Goal: Task Accomplishment & Management: Use online tool/utility

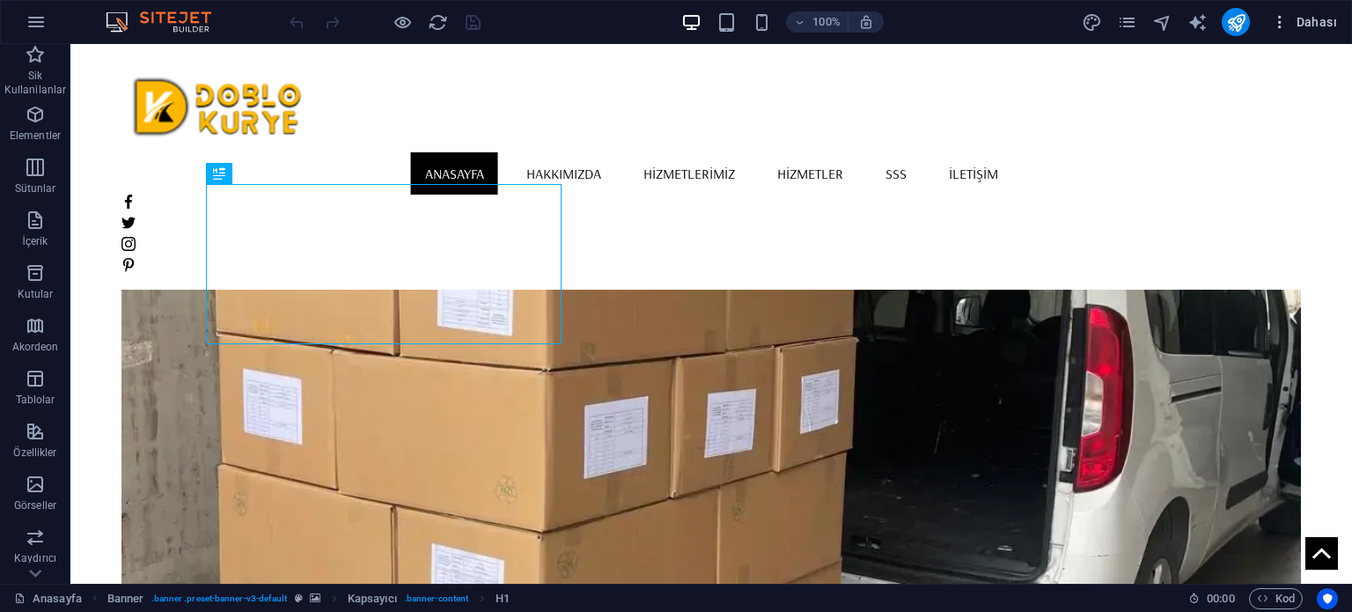
click at [1313, 8] on button "Dahası" at bounding box center [1304, 22] width 80 height 28
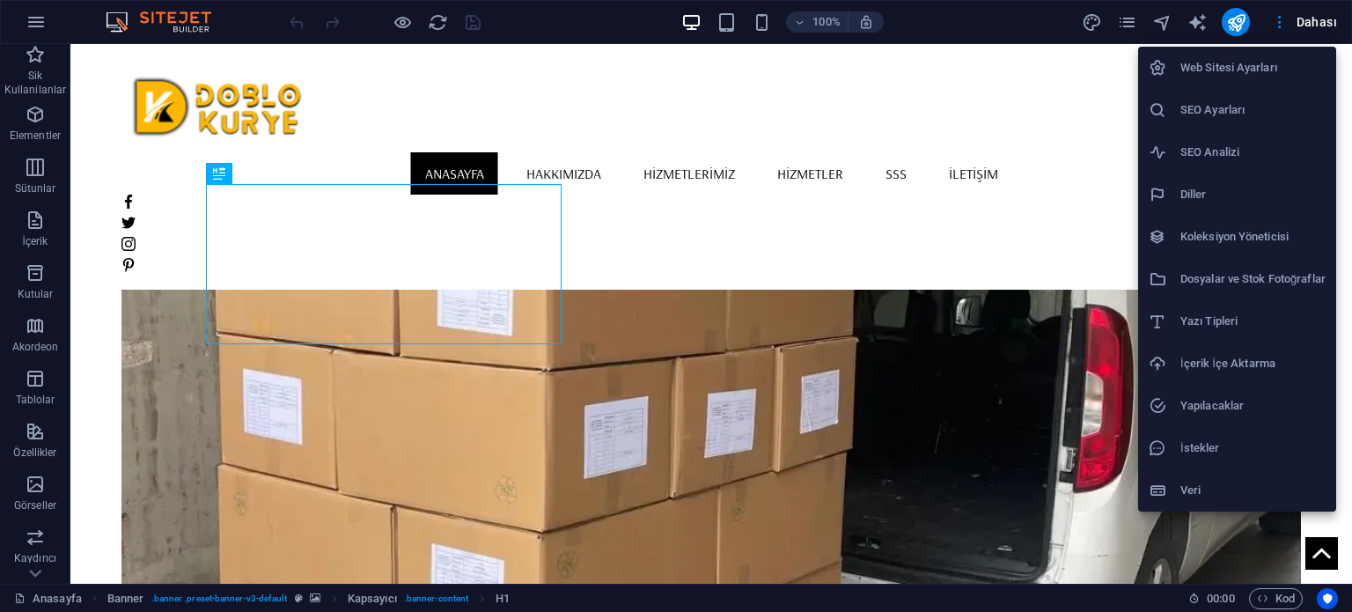
click at [1317, 22] on div at bounding box center [676, 306] width 1352 height 612
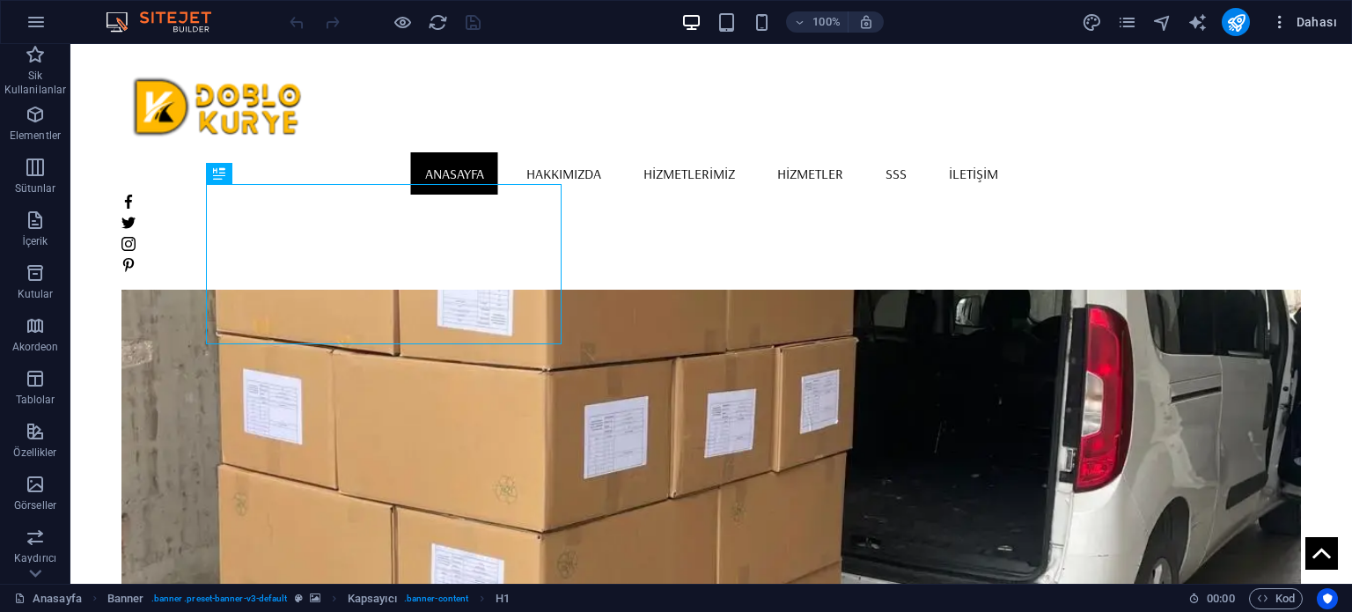
click at [1308, 23] on span "Dahası" at bounding box center [1304, 22] width 66 height 18
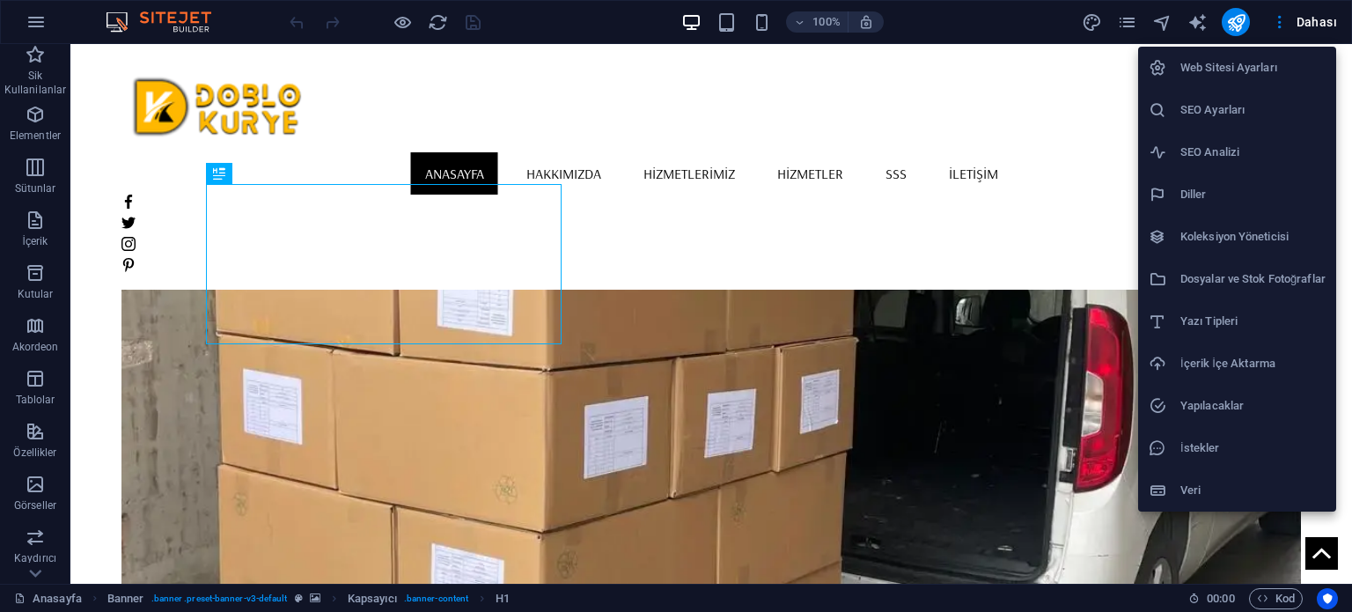
click at [1263, 356] on h6 "İçerik İçe Aktarma" at bounding box center [1252, 363] width 145 height 21
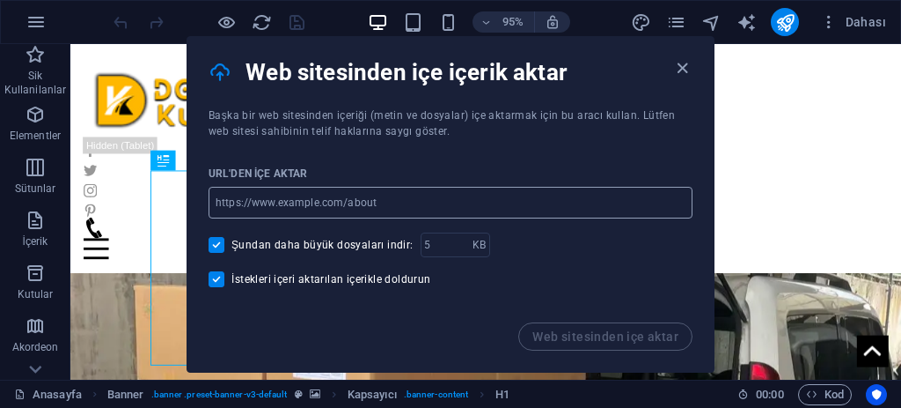
click at [420, 200] on input "url" at bounding box center [451, 203] width 484 height 32
type input "j"
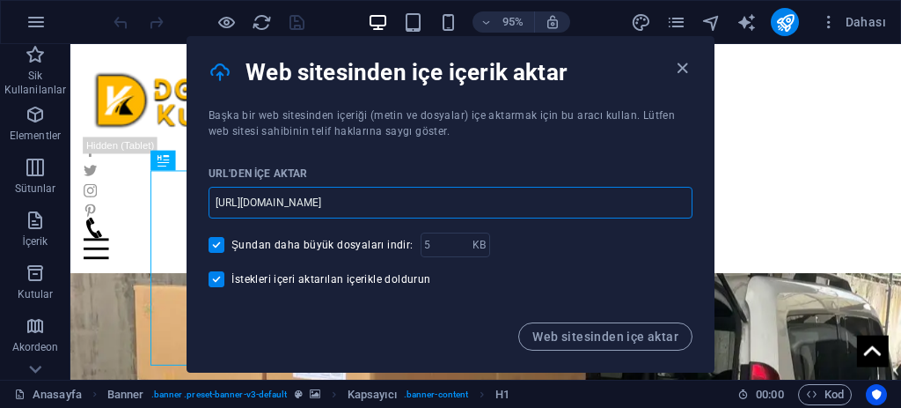
type input "[URL][DOMAIN_NAME]"
drag, startPoint x: 255, startPoint y: 114, endPoint x: 533, endPoint y: 101, distance: 278.5
click at [458, 109] on span "Başka bir web sitesinden içeriği (metin ve dosyalar) içe aktarmak için bu aracı…" at bounding box center [442, 123] width 467 height 28
click at [545, 101] on div "Web sitesinden içe içerik aktar" at bounding box center [450, 72] width 526 height 70
drag, startPoint x: 329, startPoint y: 123, endPoint x: 433, endPoint y: 113, distance: 104.4
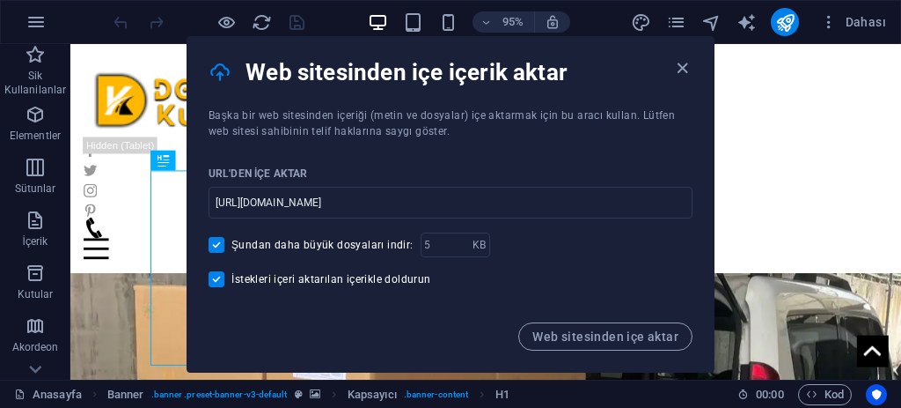
click at [414, 116] on div "Başka bir web sitesinden içeriği (metin ve dosyalar) içe aktarmak için bu aracı…" at bounding box center [450, 123] width 526 height 32
click at [433, 113] on span "Başka bir web sitesinden içeriği (metin ve dosyalar) içe aktarmak için bu aracı…" at bounding box center [442, 123] width 467 height 28
click at [434, 131] on div "Başka bir web sitesinden içeriği (metin ve dosyalar) içe aktarmak için bu aracı…" at bounding box center [450, 123] width 526 height 32
click at [439, 252] on input "number" at bounding box center [447, 244] width 52 height 25
click at [454, 253] on input "number" at bounding box center [447, 244] width 52 height 25
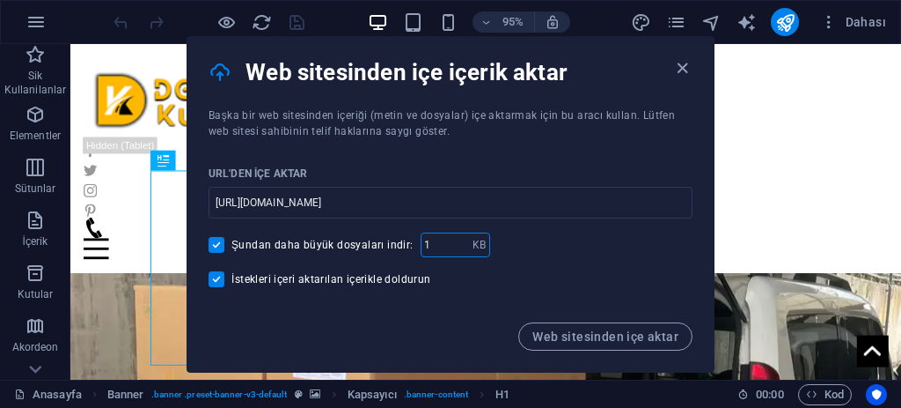
type input "1"
click at [452, 246] on input "1" at bounding box center [447, 244] width 52 height 25
click at [596, 336] on span "Web sitesinden içe aktar" at bounding box center [606, 336] width 146 height 14
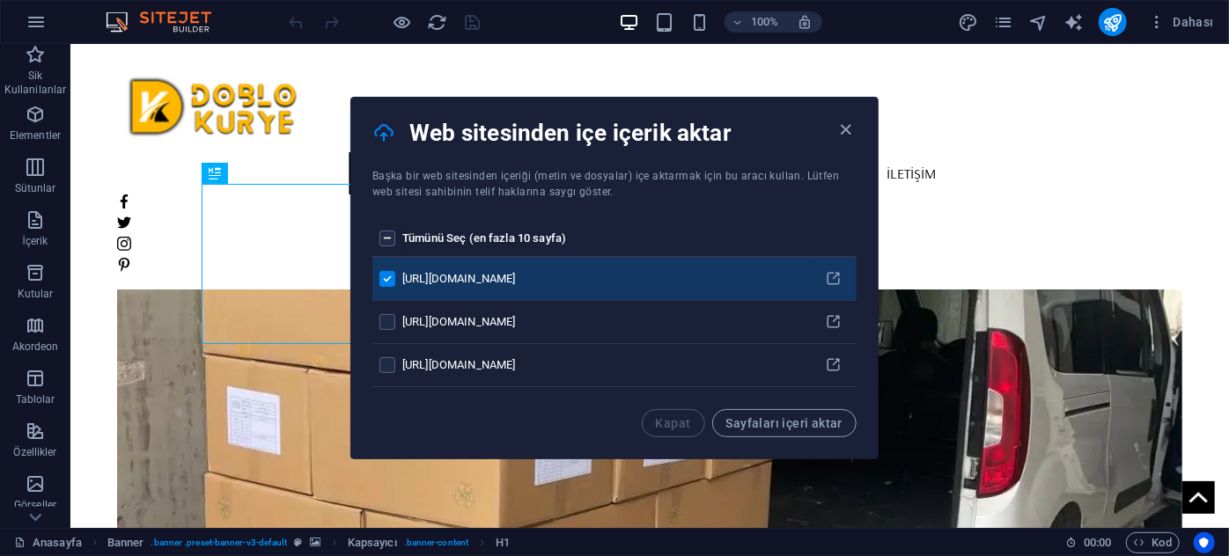
click at [388, 272] on label "pages list" at bounding box center [387, 279] width 16 height 16
click at [0, 0] on input "pages list" at bounding box center [0, 0] width 0 height 0
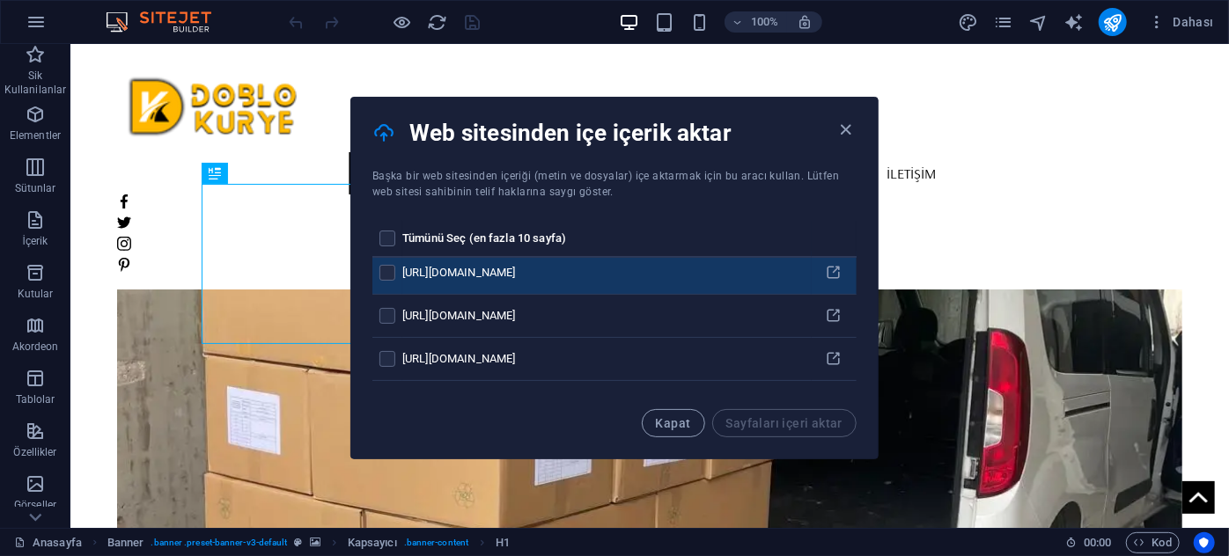
scroll to position [159, 0]
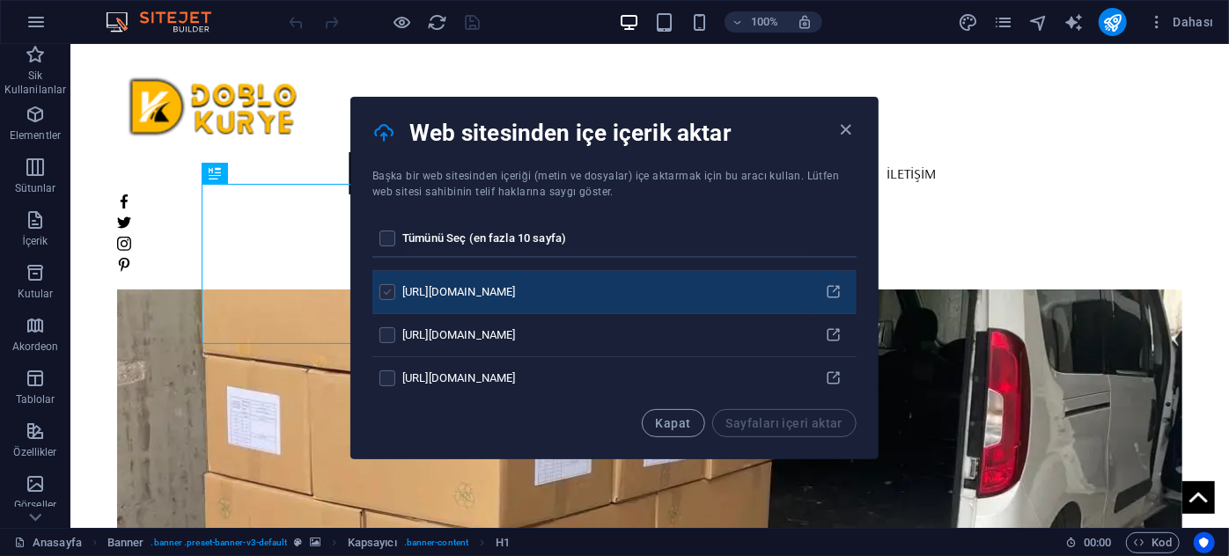
click at [388, 288] on label "pages list" at bounding box center [387, 292] width 16 height 16
click at [0, 0] on input "pages list" at bounding box center [0, 0] width 0 height 0
click at [832, 285] on icon "pages list" at bounding box center [834, 292] width 17 height 17
click at [800, 418] on span "Sayfaları içeri aktar" at bounding box center [784, 423] width 116 height 14
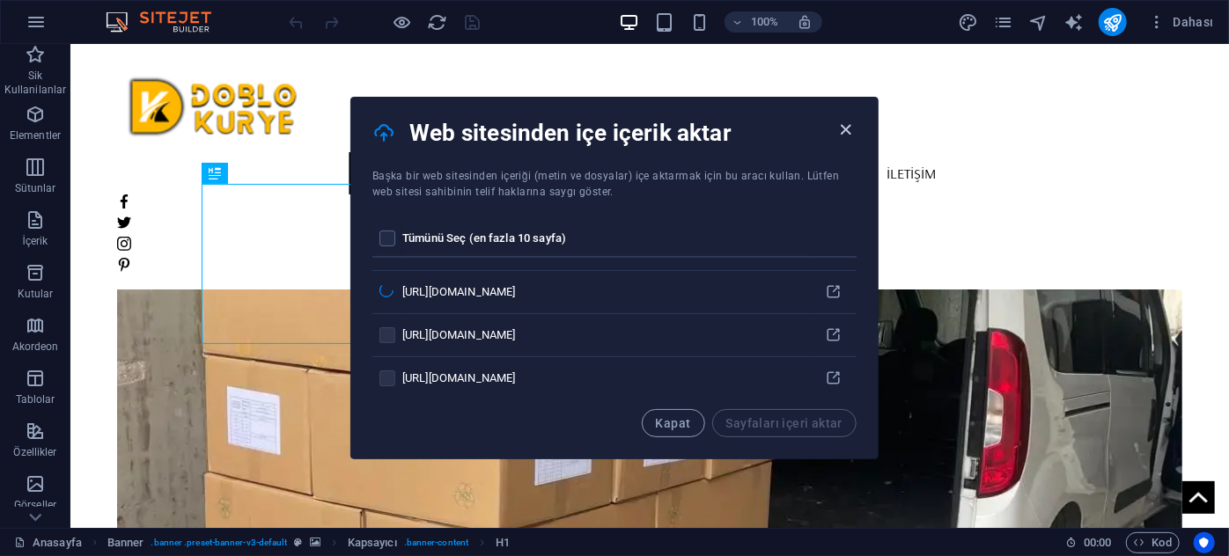
click at [843, 126] on icon "button" at bounding box center [846, 130] width 20 height 20
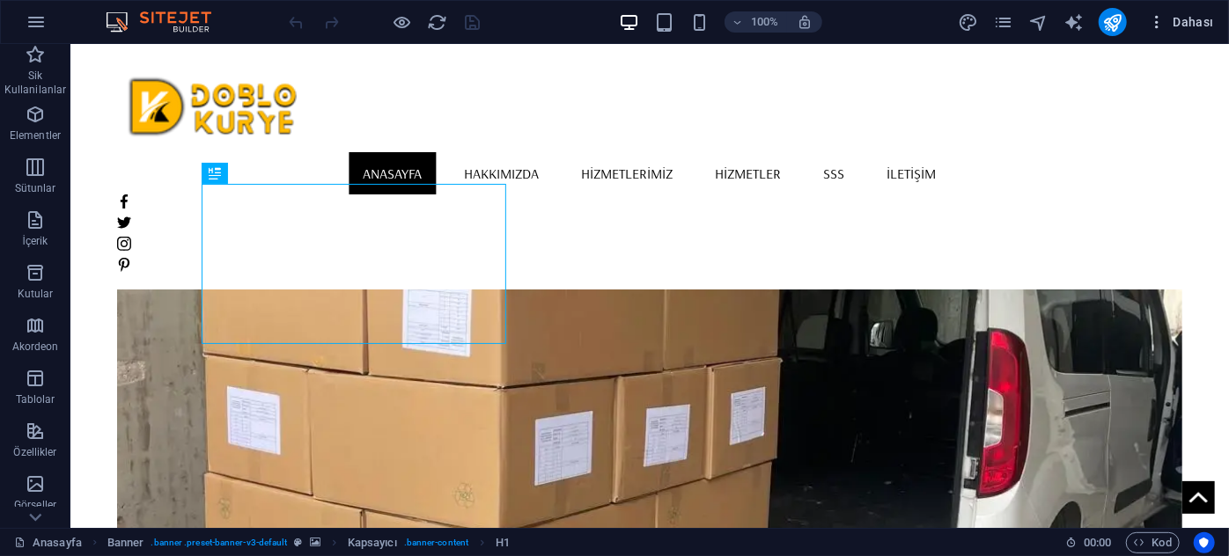
click at [1187, 15] on span "Dahası" at bounding box center [1181, 22] width 66 height 18
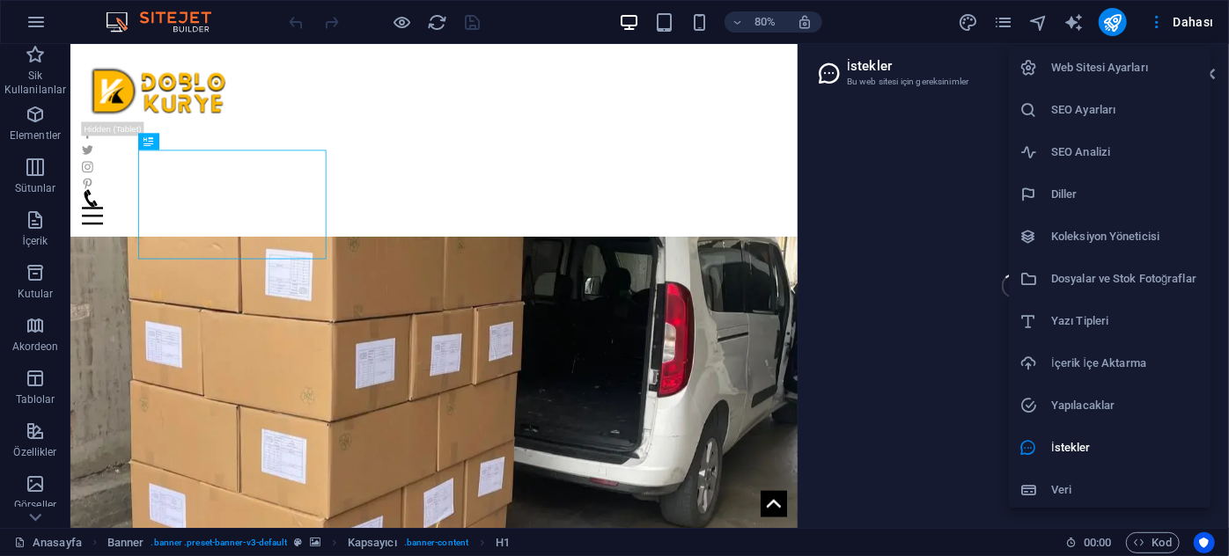
click at [1068, 482] on h6 "Veri" at bounding box center [1125, 490] width 149 height 21
click at [1068, 490] on h6 "Veri" at bounding box center [1125, 490] width 149 height 21
click at [910, 152] on div "Web Sitesi Ayarları SEO Ayarları SEO Analizi Diller Koleksiyon Yöneticisi Dosya…" at bounding box center [614, 284] width 1229 height 546
click at [1200, 9] on div "80% Dahası" at bounding box center [614, 22] width 1227 height 42
click at [1201, 18] on div "Web Sitesi Ayarları SEO Ayarları SEO Analizi Diller Koleksiyon Yöneticisi Dosya…" at bounding box center [614, 284] width 1229 height 546
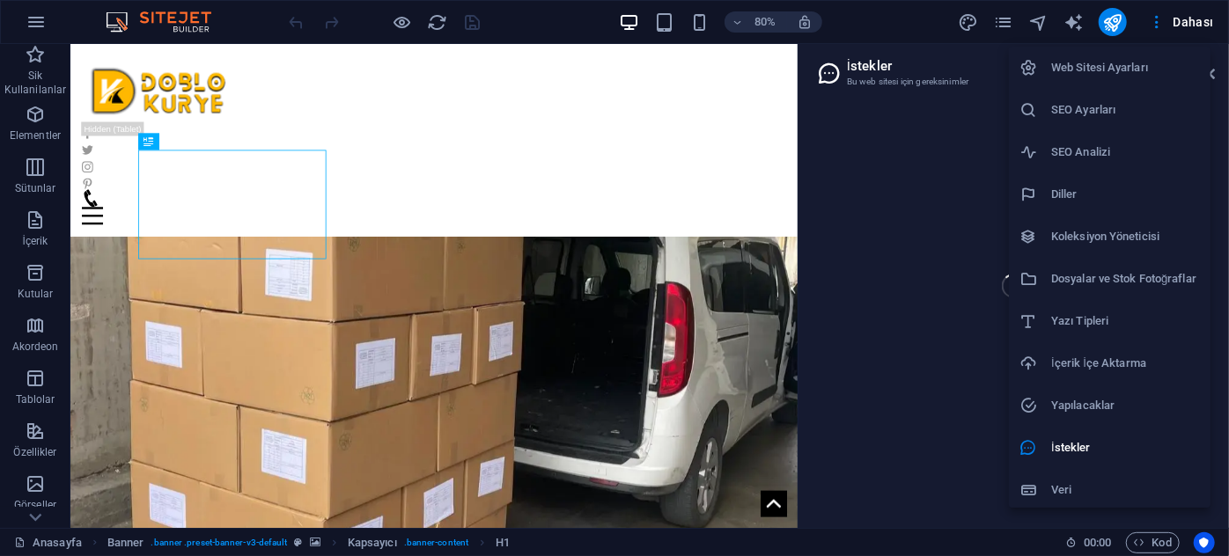
click at [419, 192] on div "Web Sitesi Ayarları SEO Ayarları SEO Analizi Diller Koleksiyon Yöneticisi Dosya…" at bounding box center [614, 284] width 1229 height 546
click at [43, 71] on div "Web Sitesi Ayarları SEO Ayarları SEO Analizi Diller Koleksiyon Yöneticisi Dosya…" at bounding box center [614, 284] width 1229 height 546
click at [148, 25] on div "Web Sitesi Ayarları SEO Ayarları SEO Analizi Diller Koleksiyon Yöneticisi Dosya…" at bounding box center [614, 284] width 1229 height 546
click at [156, 16] on div "Web Sitesi Ayarları SEO Ayarları SEO Analizi Diller Koleksiyon Yöneticisi Dosya…" at bounding box center [614, 284] width 1229 height 546
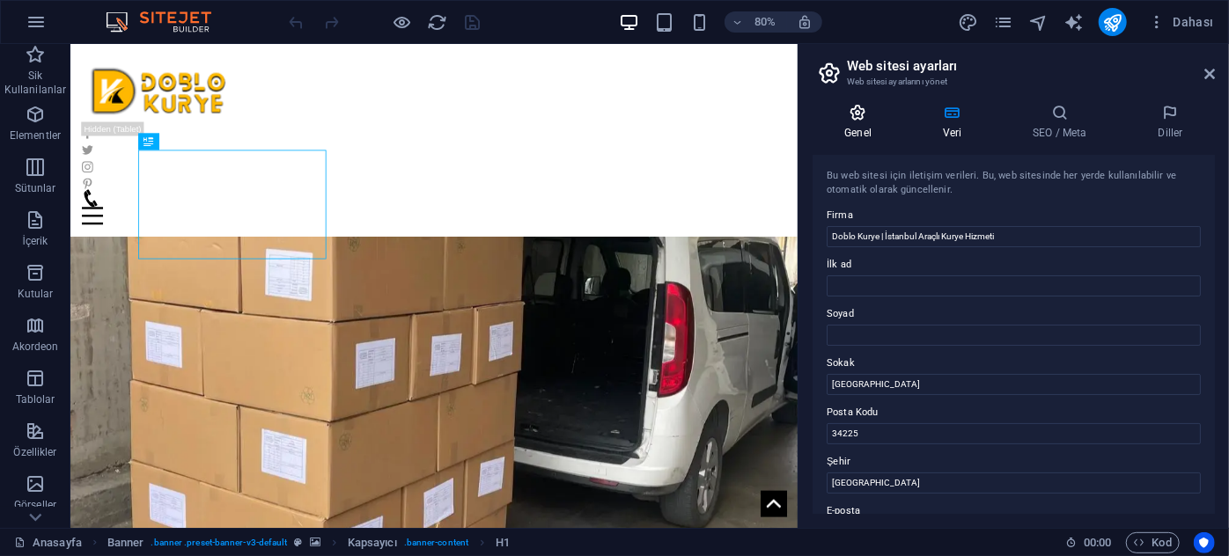
click at [878, 113] on icon at bounding box center [858, 113] width 92 height 18
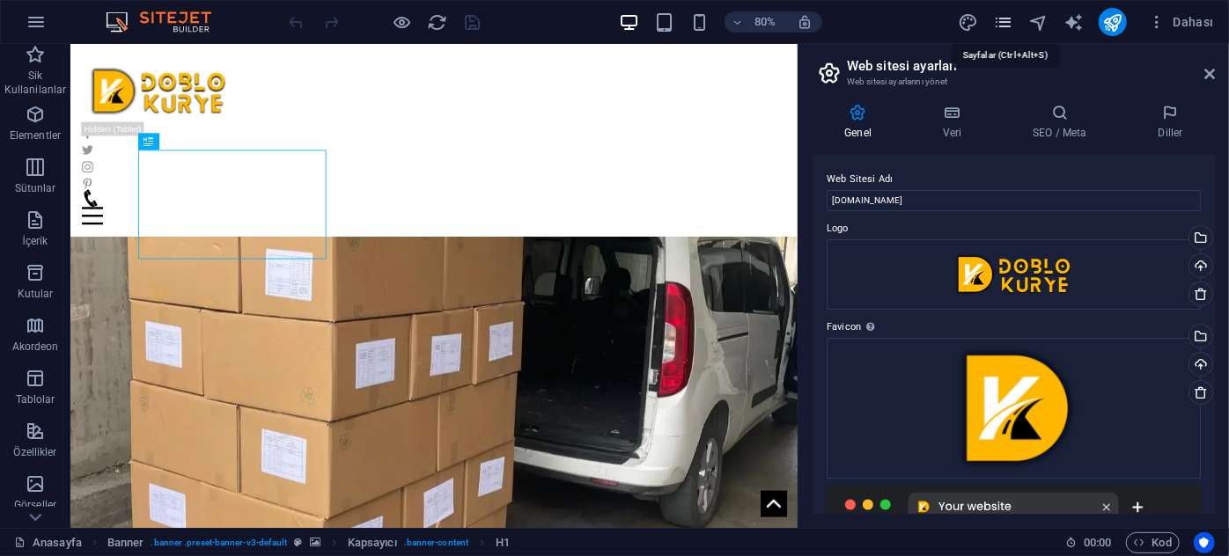
click at [1007, 27] on icon "pages" at bounding box center [1004, 22] width 20 height 20
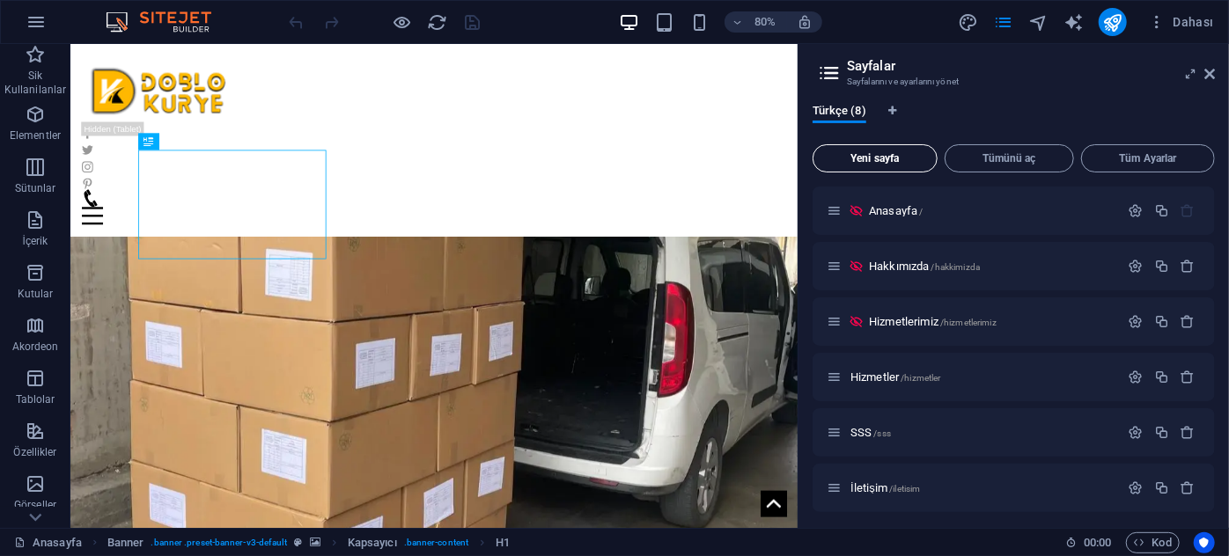
click at [894, 155] on span "Yeni sayfa" at bounding box center [874, 158] width 109 height 11
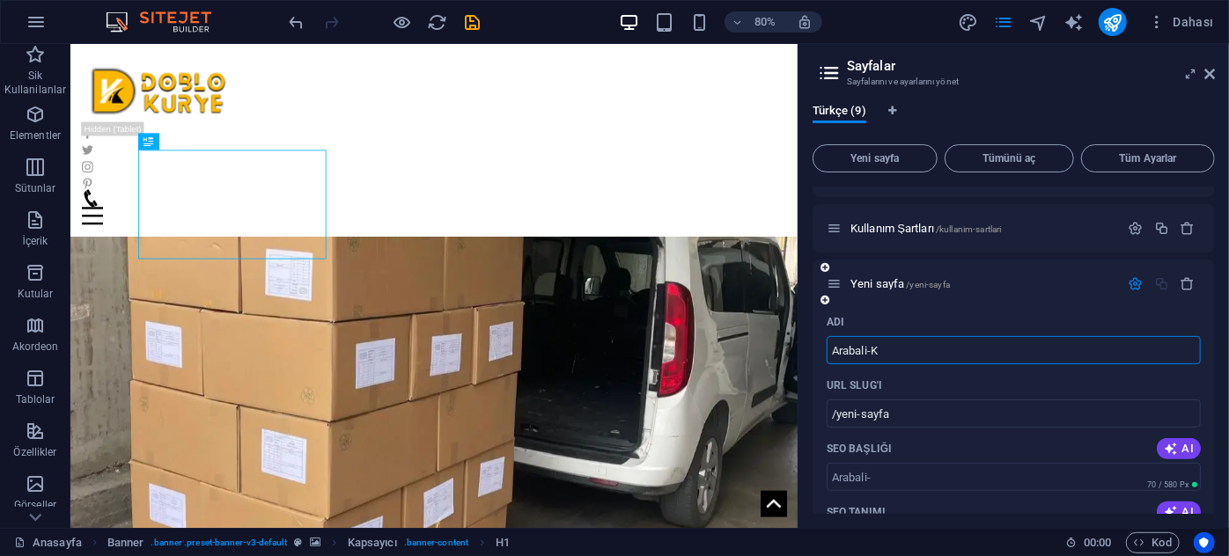
type input "Arabali-Ku"
type input "/arabali"
type input "Arabali-Kurye"
type input "/arabali-kurye"
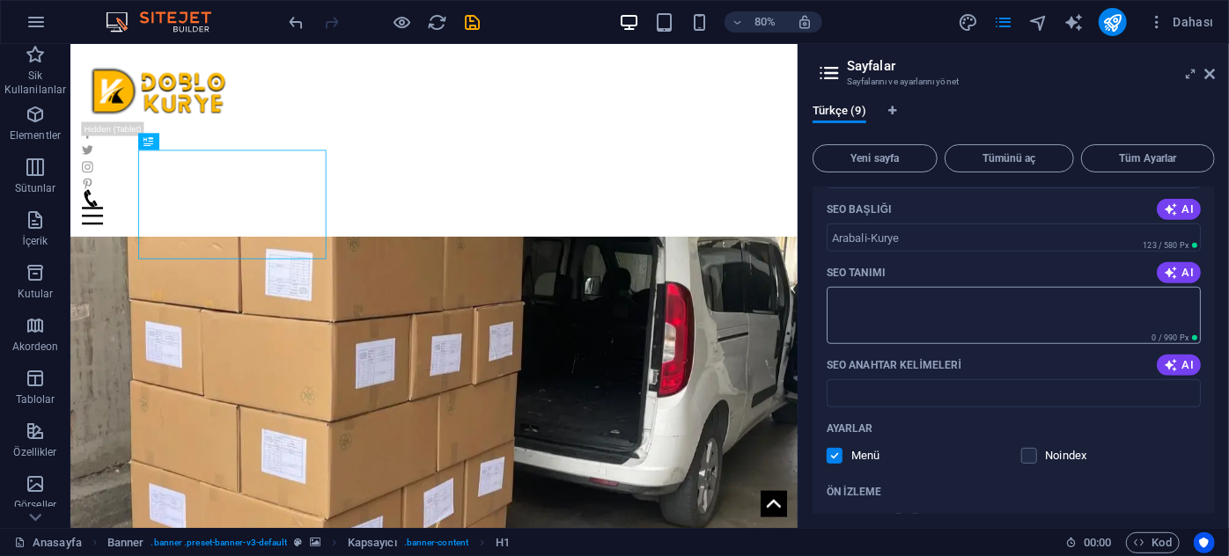
scroll to position [451, 0]
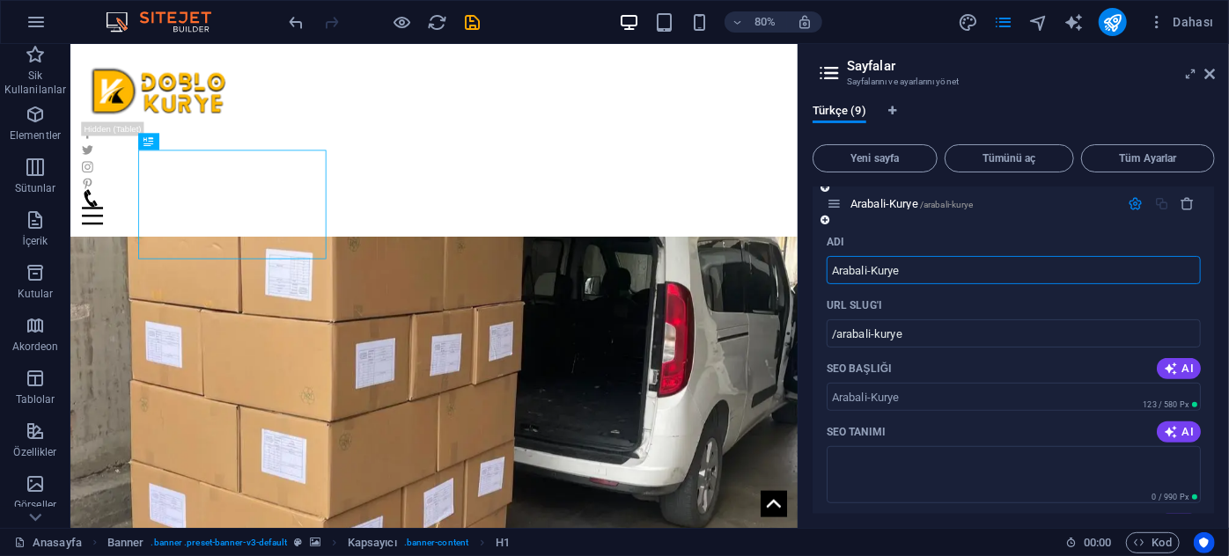
type input "Arabali-Kurye"
click at [875, 163] on span "Yeni sayfa" at bounding box center [874, 158] width 109 height 11
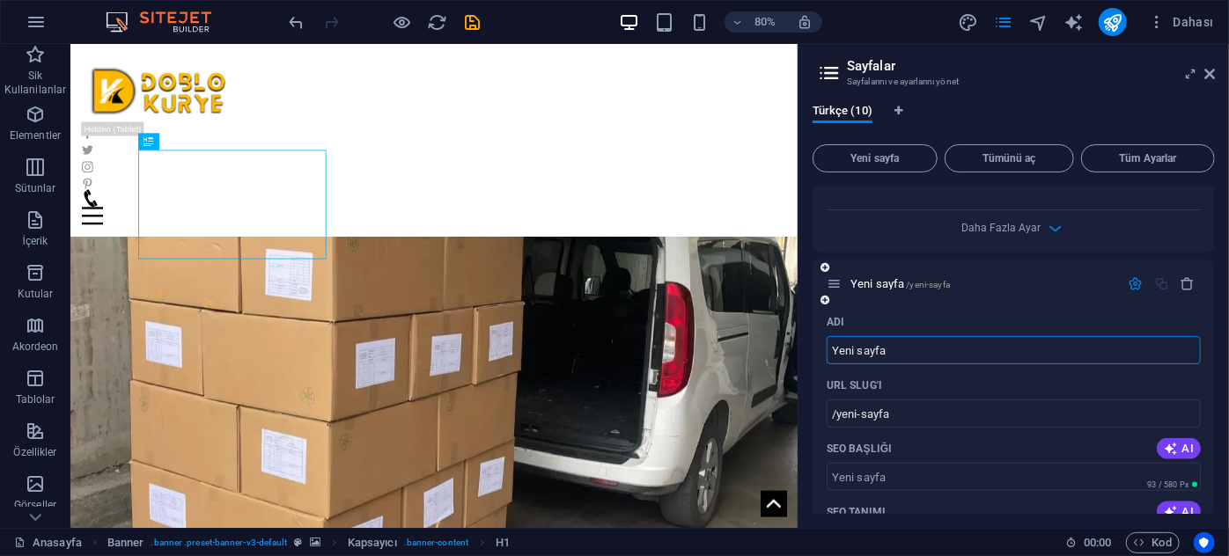
click at [944, 348] on input "Yeni sayfa" at bounding box center [1014, 350] width 374 height 28
click at [923, 288] on span "/yeni-sayfa" at bounding box center [929, 285] width 44 height 10
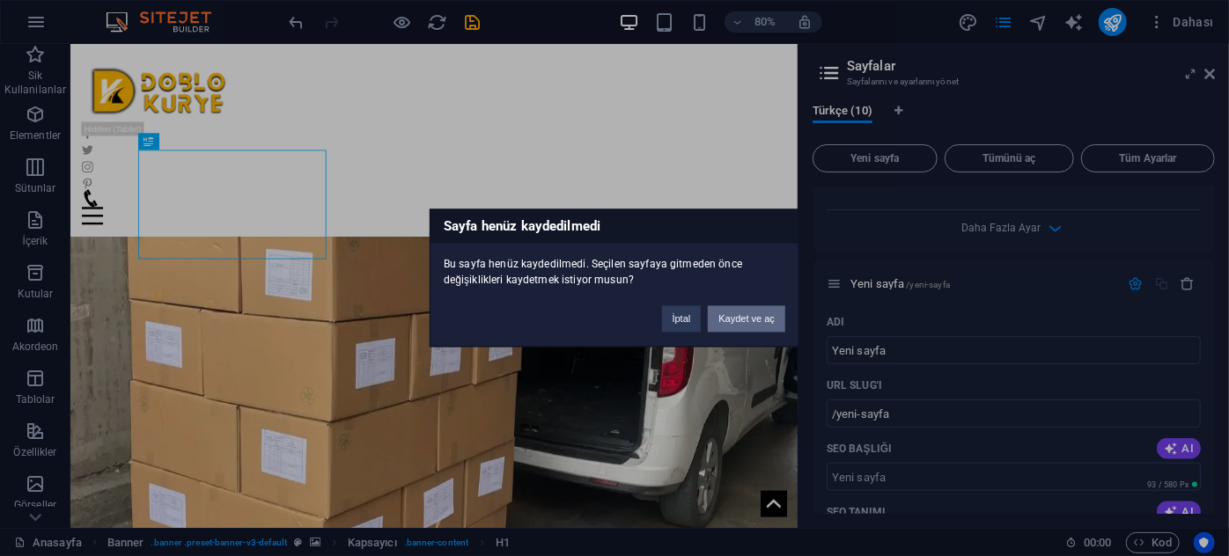
click at [748, 321] on button "Kaydet ve aç" at bounding box center [746, 319] width 77 height 26
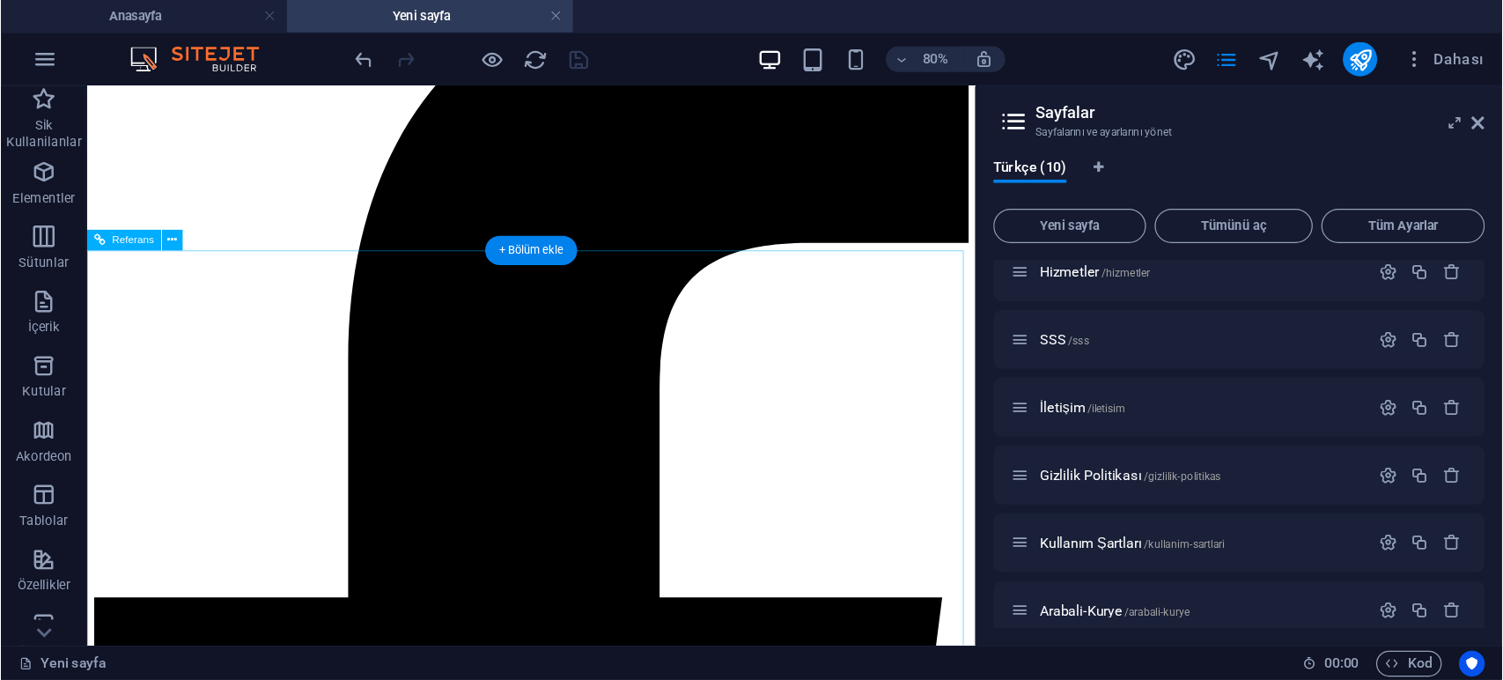
scroll to position [0, 0]
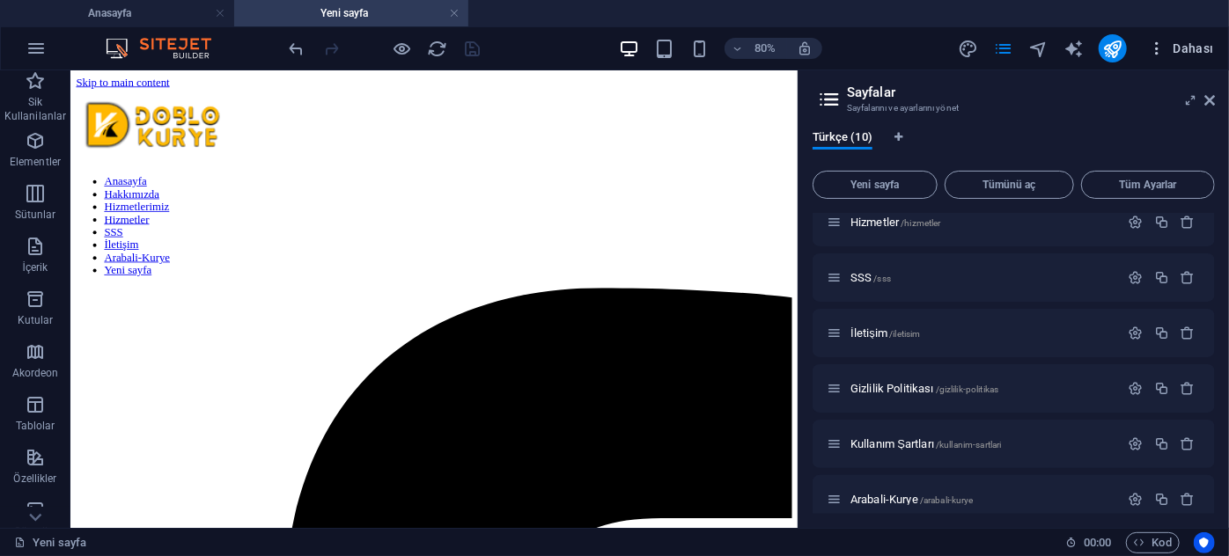
click at [1197, 48] on span "Dahası" at bounding box center [1181, 49] width 66 height 18
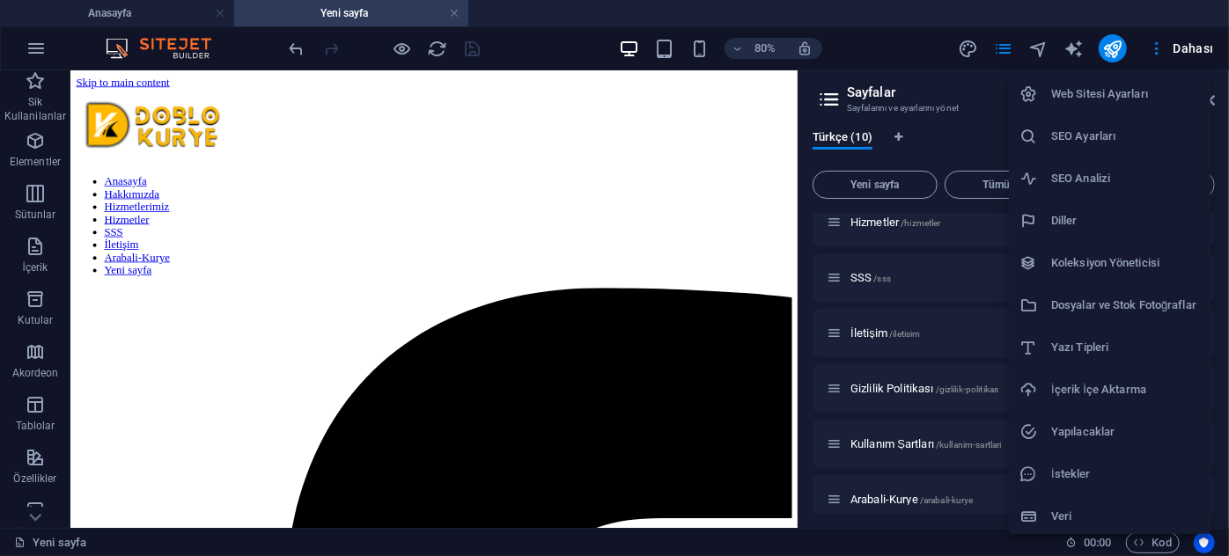
click at [1113, 395] on h6 "İçerik İçe Aktarma" at bounding box center [1125, 389] width 149 height 21
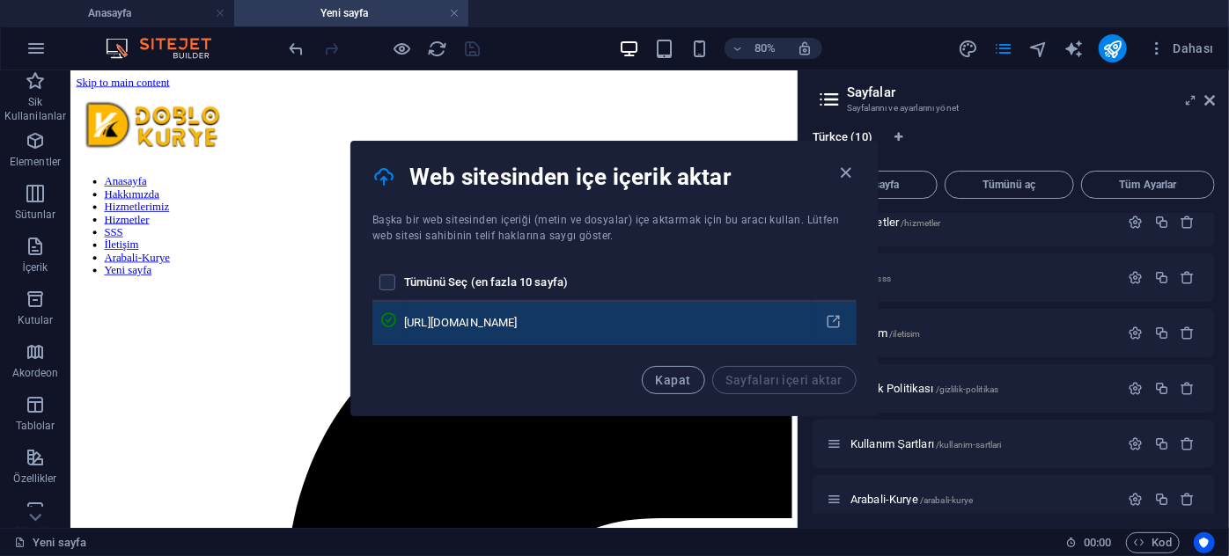
click at [557, 332] on td "[URL][DOMAIN_NAME]" at bounding box center [607, 323] width 407 height 43
click at [397, 326] on icon "pages list" at bounding box center [388, 321] width 18 height 18
click at [397, 323] on icon "pages list" at bounding box center [388, 321] width 18 height 18
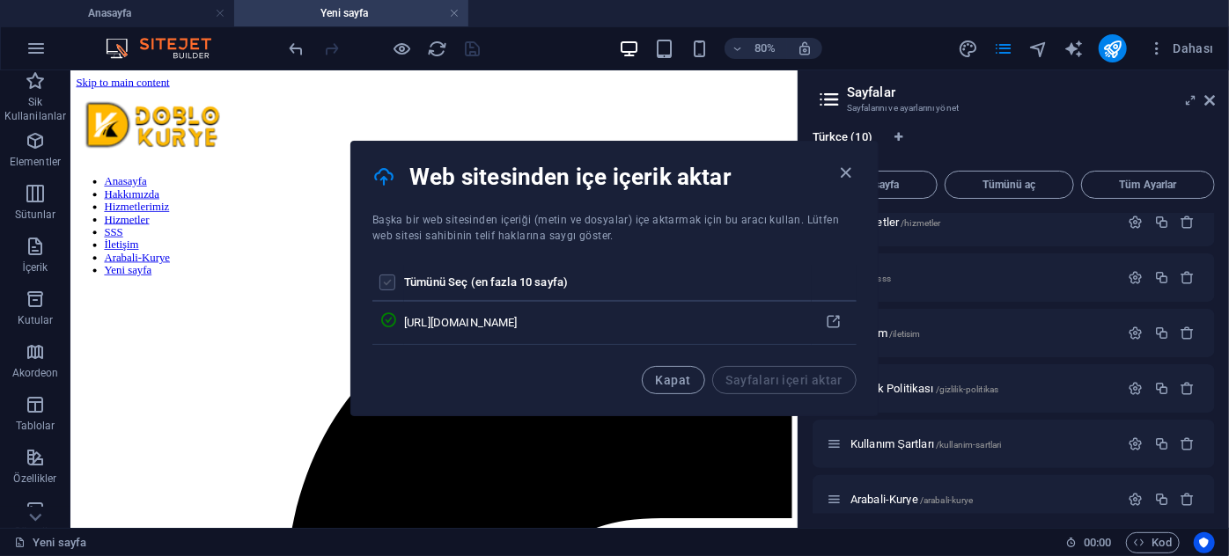
click at [380, 283] on label "pages list" at bounding box center [387, 283] width 16 height 16
click at [0, 0] on input "pages list" at bounding box center [0, 0] width 0 height 0
click at [391, 285] on label "pages list" at bounding box center [387, 283] width 16 height 16
click at [0, 0] on input "pages list" at bounding box center [0, 0] width 0 height 0
click at [387, 277] on label "pages list" at bounding box center [387, 283] width 16 height 16
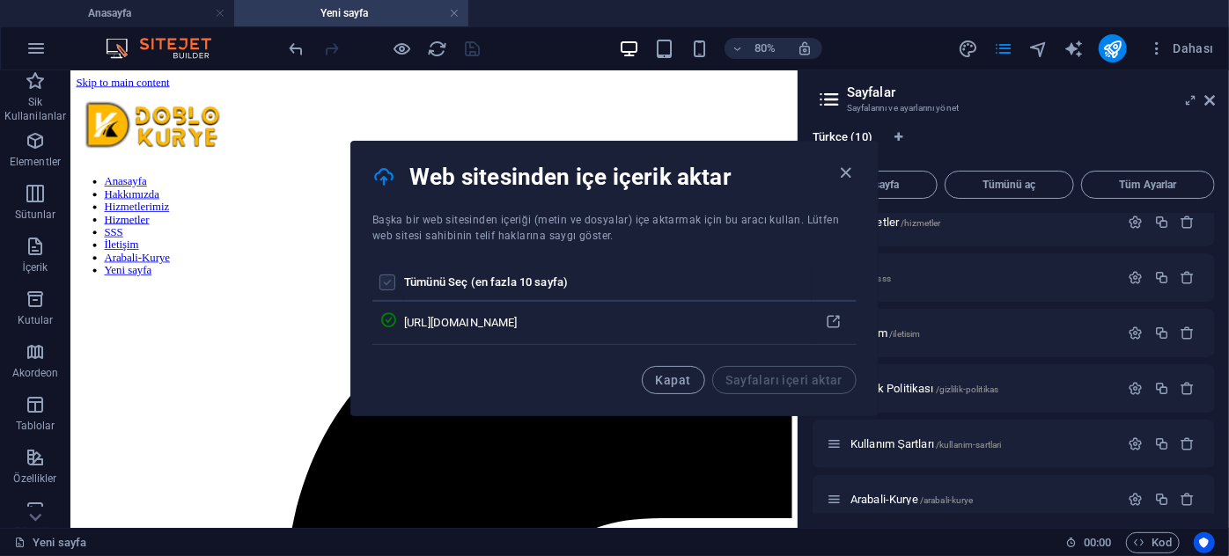
click at [0, 0] on input "pages list" at bounding box center [0, 0] width 0 height 0
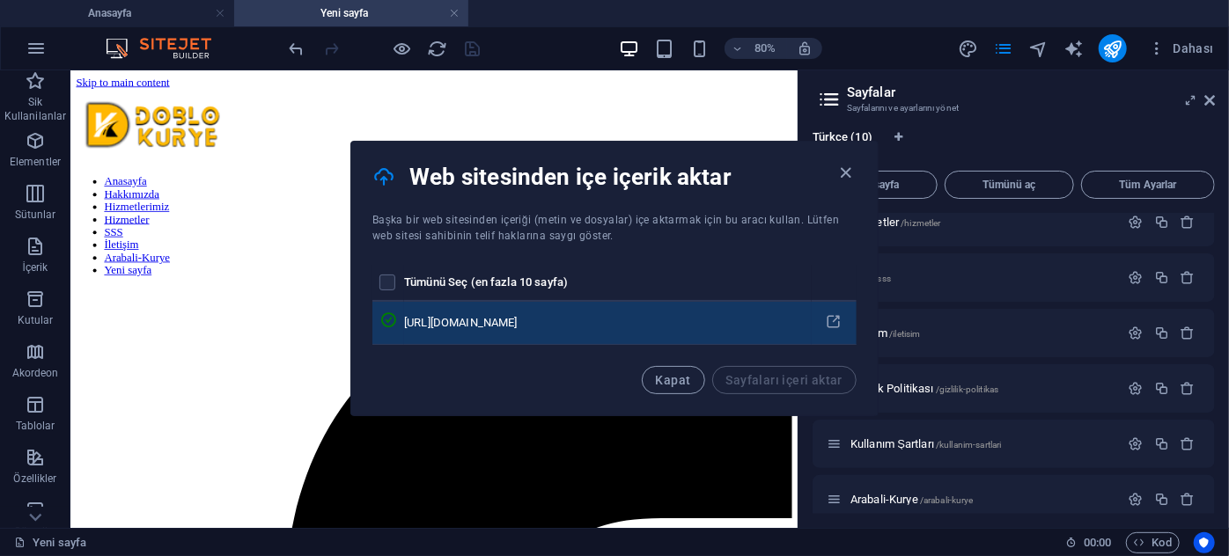
click at [397, 321] on icon "pages list" at bounding box center [388, 321] width 18 height 18
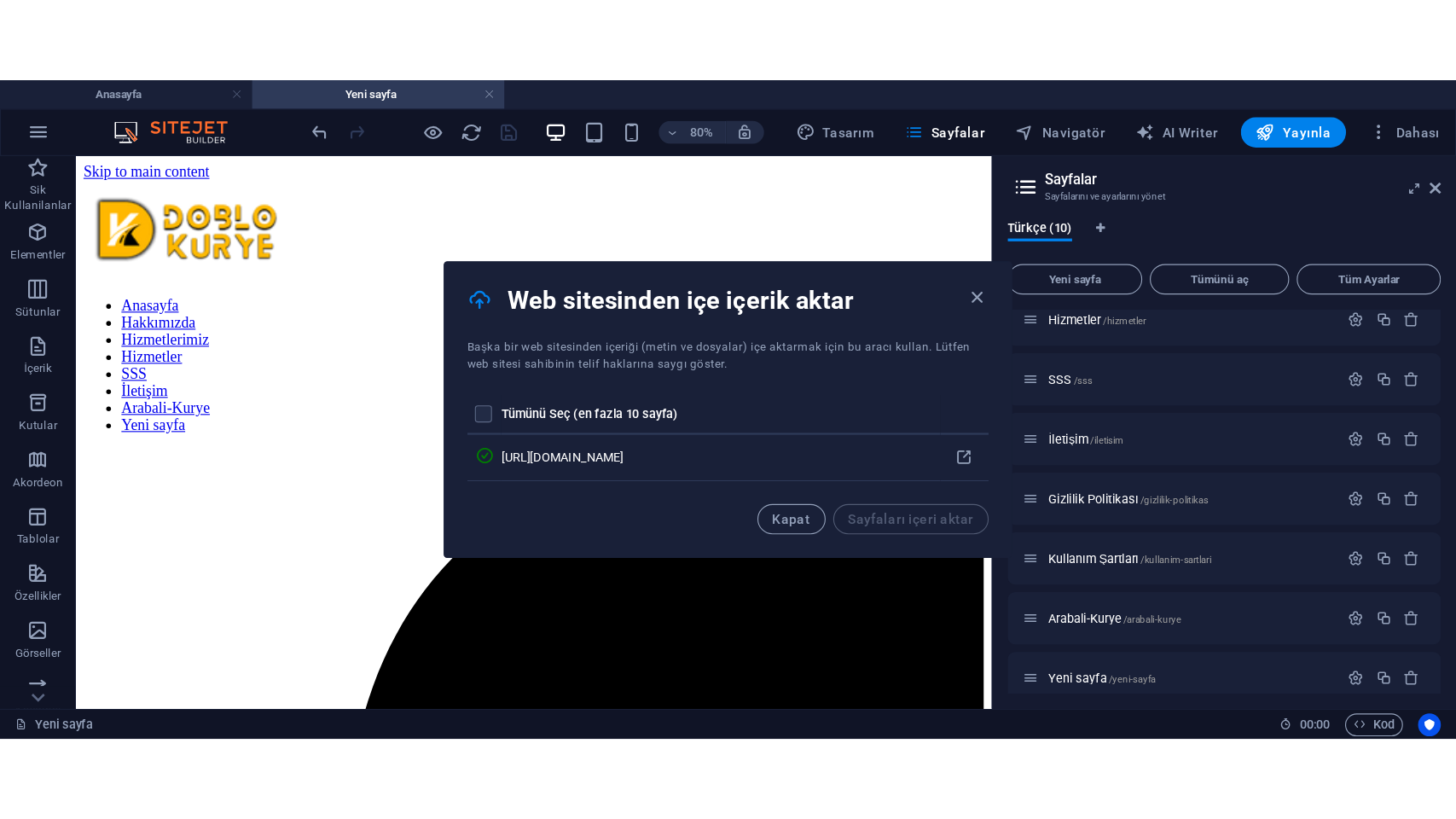
scroll to position [125, 0]
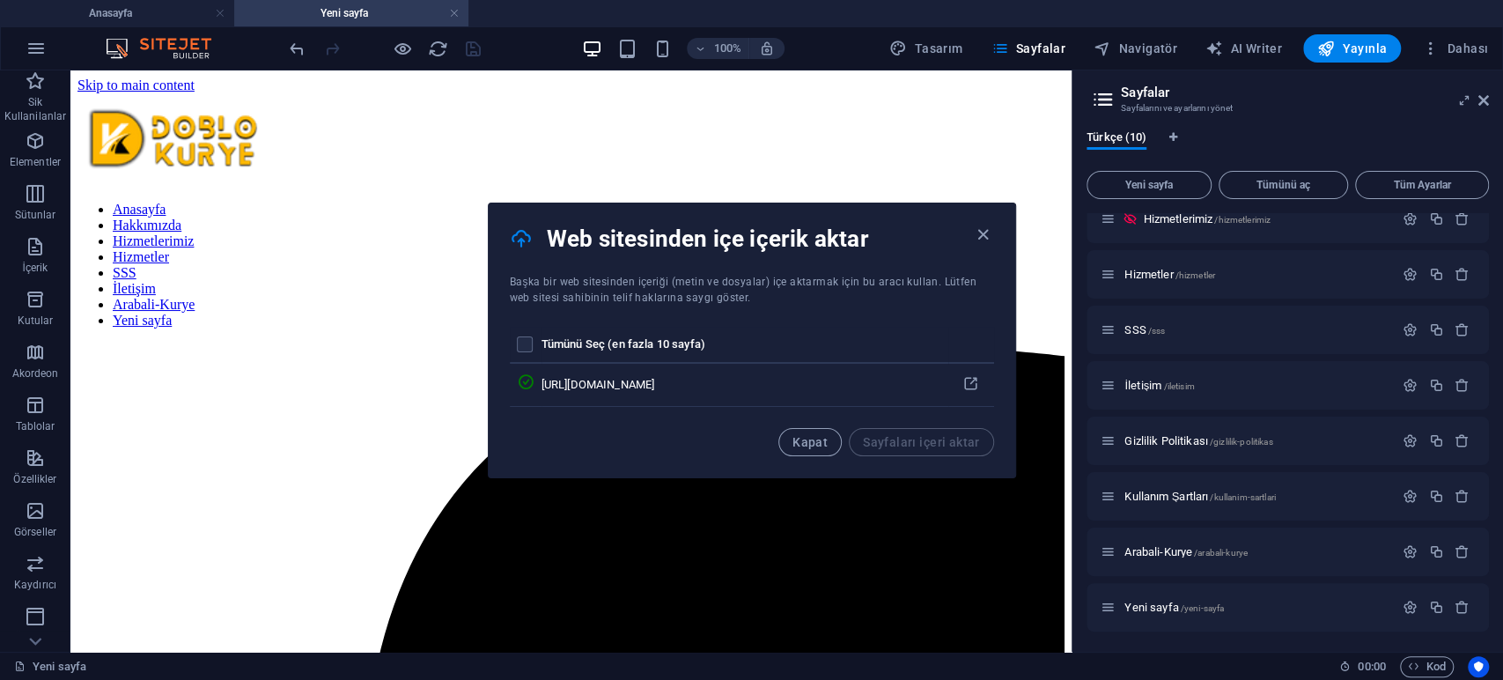
click at [729, 349] on th "Tümünü Seç (en fazla 10 sayfa)" at bounding box center [744, 345] width 407 height 37
click at [534, 336] on div "pages list" at bounding box center [526, 344] width 18 height 16
click at [694, 330] on th "Tümünü Seç (en fazla 10 sayfa)" at bounding box center [744, 345] width 407 height 37
click at [696, 331] on th "Tümünü Seç (en fazla 10 sayfa)" at bounding box center [744, 345] width 407 height 37
click at [825, 444] on span "Kapat" at bounding box center [809, 442] width 35 height 14
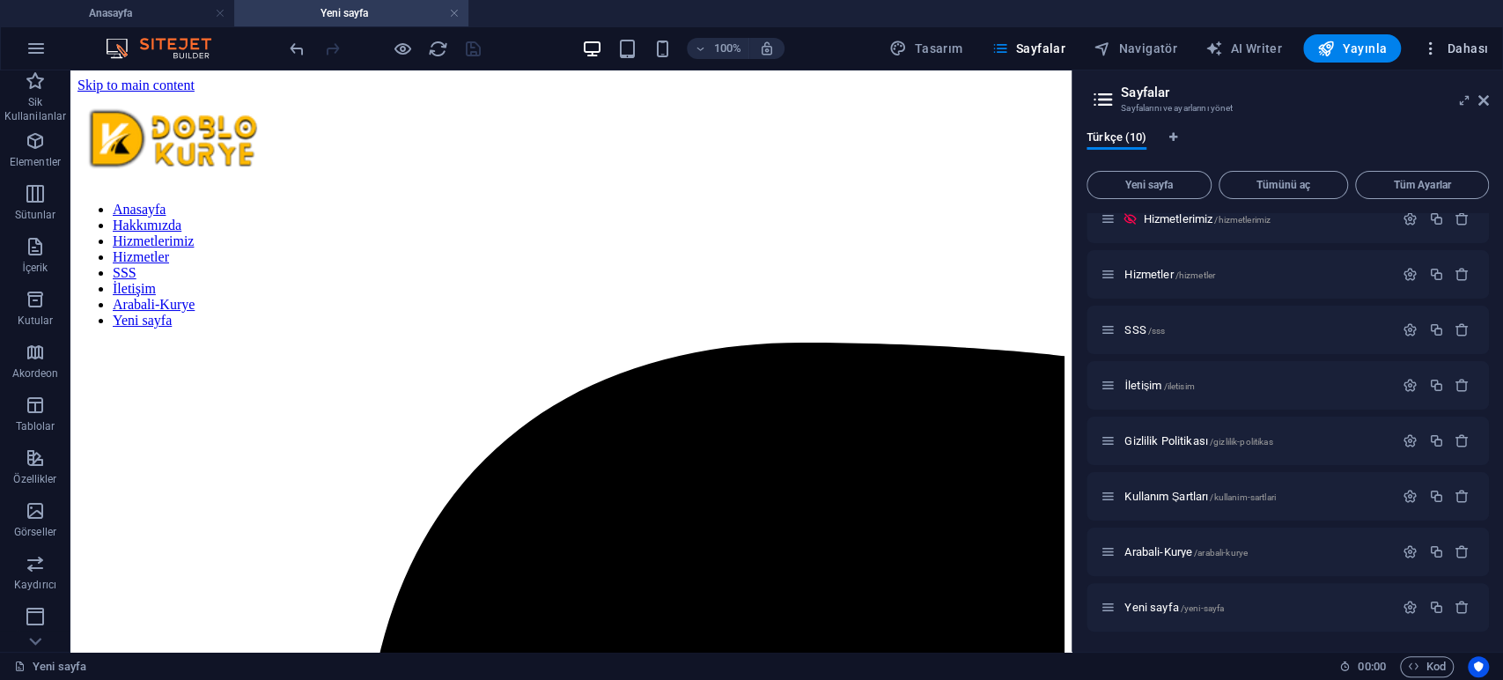
click at [1351, 49] on span "Dahası" at bounding box center [1455, 49] width 66 height 18
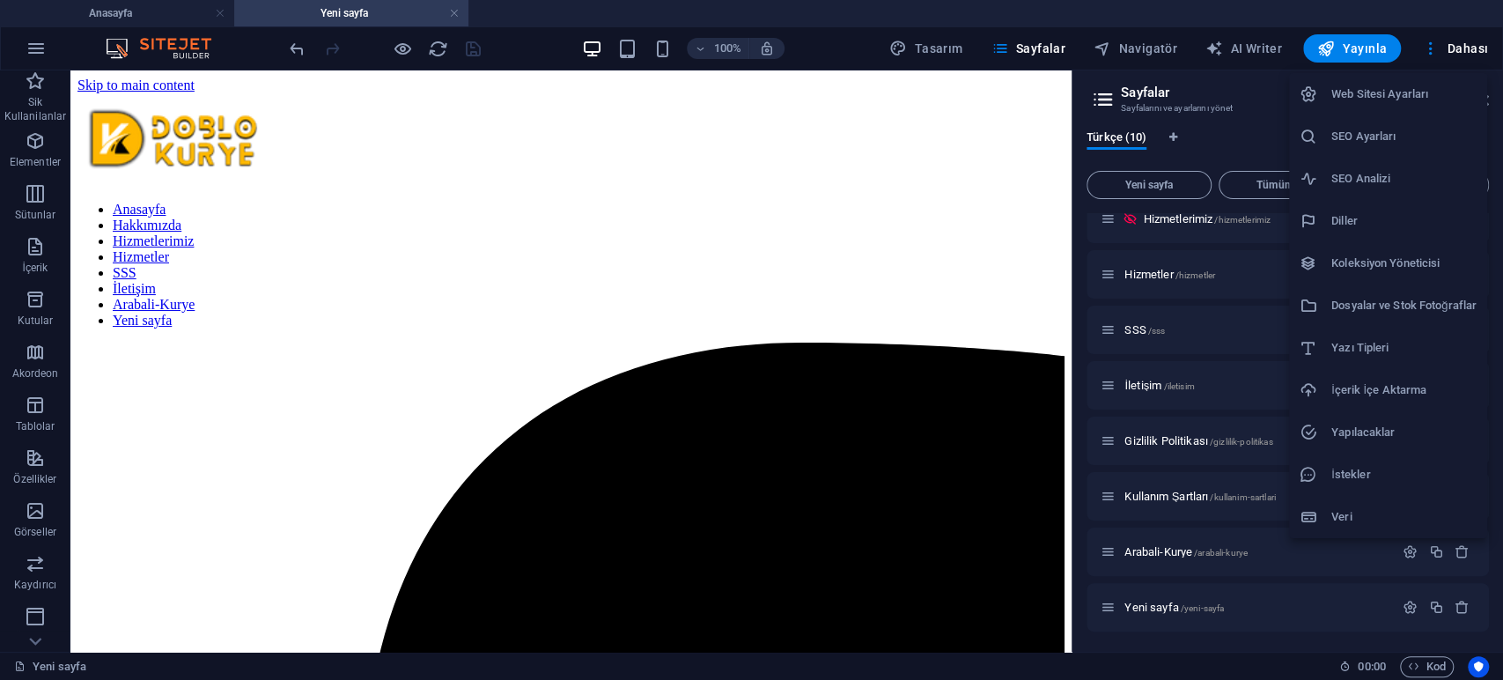
click at [1351, 385] on h6 "İçerik İçe Aktarma" at bounding box center [1403, 389] width 145 height 21
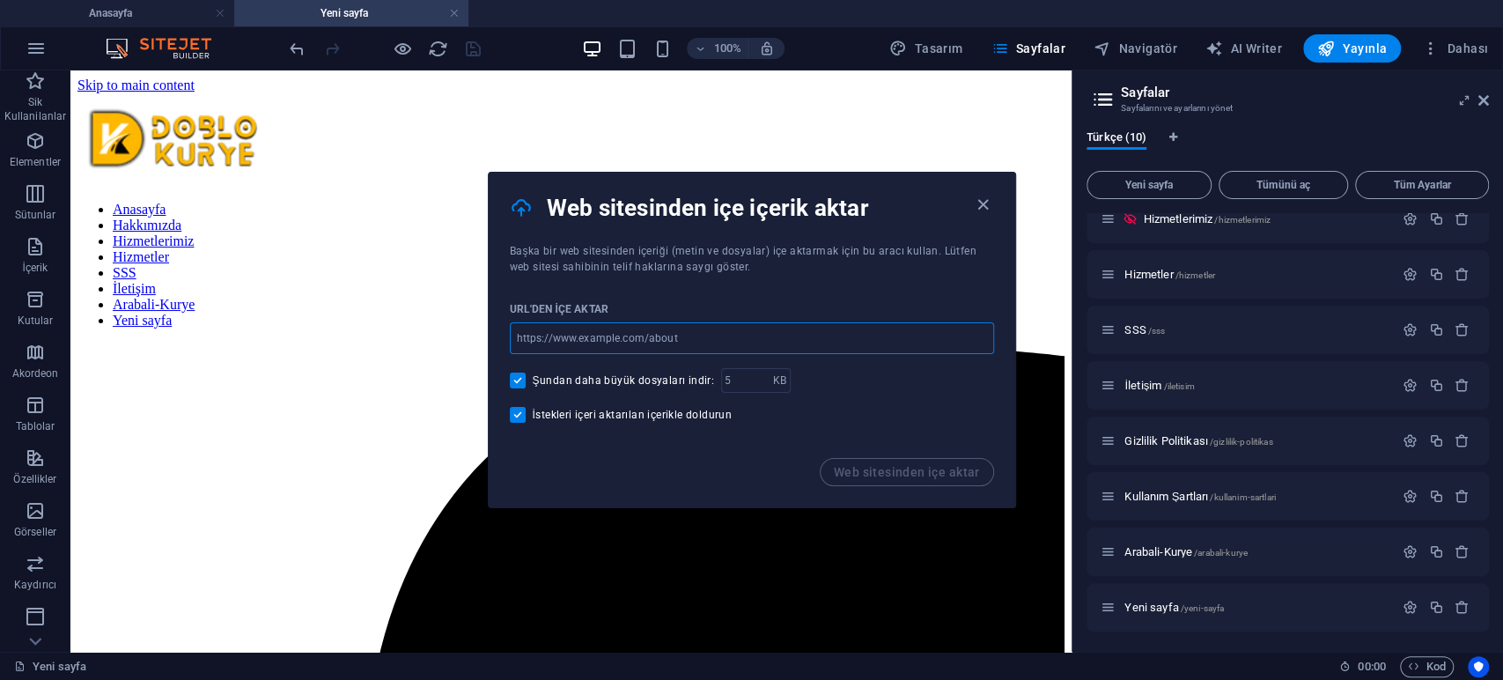
click at [708, 332] on input "url" at bounding box center [752, 338] width 484 height 32
type input "[DOMAIN_NAME]"
click at [729, 366] on div "URL'den içe aktar [DOMAIN_NAME] ​ Şundan daha büyük dosyaları indir: KB ​ İstek…" at bounding box center [752, 366] width 526 height 183
click at [735, 377] on input "number" at bounding box center [747, 380] width 52 height 25
click at [736, 377] on input "number" at bounding box center [747, 380] width 52 height 25
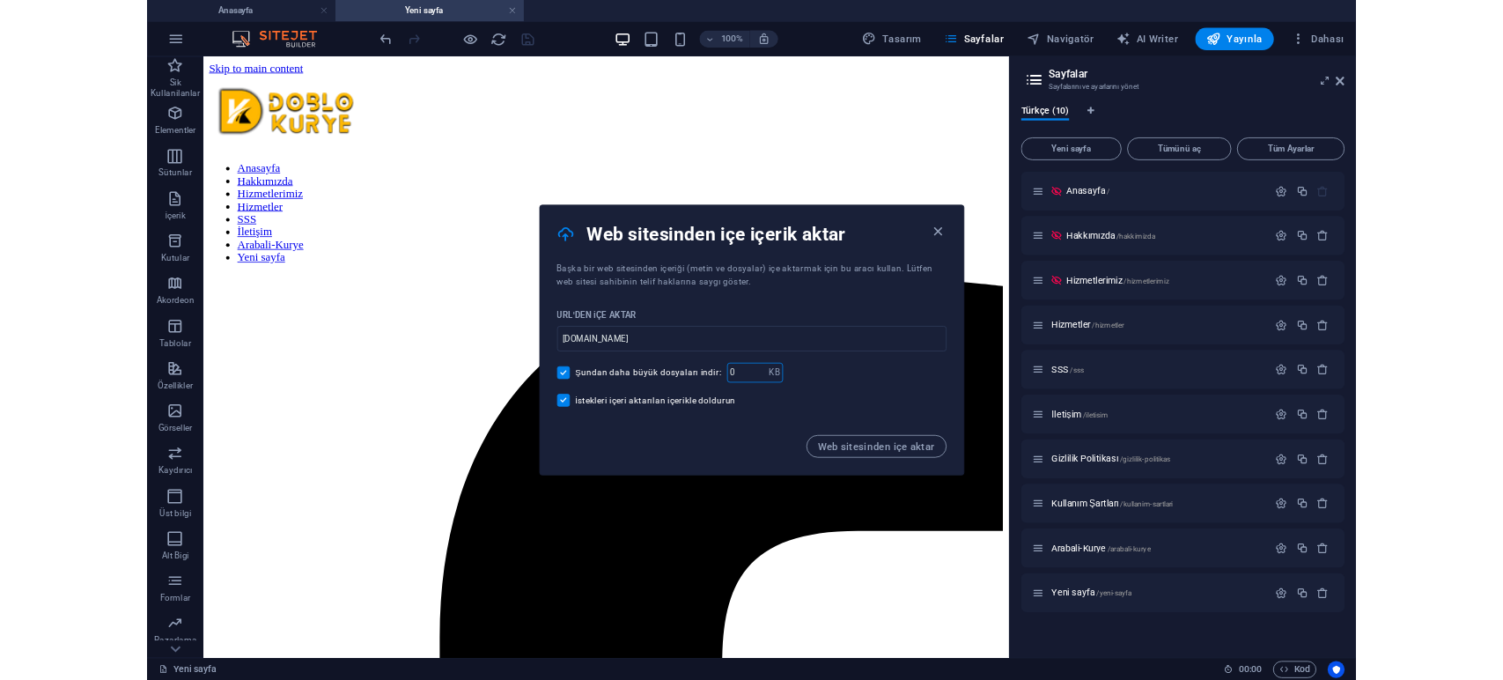
scroll to position [0, 0]
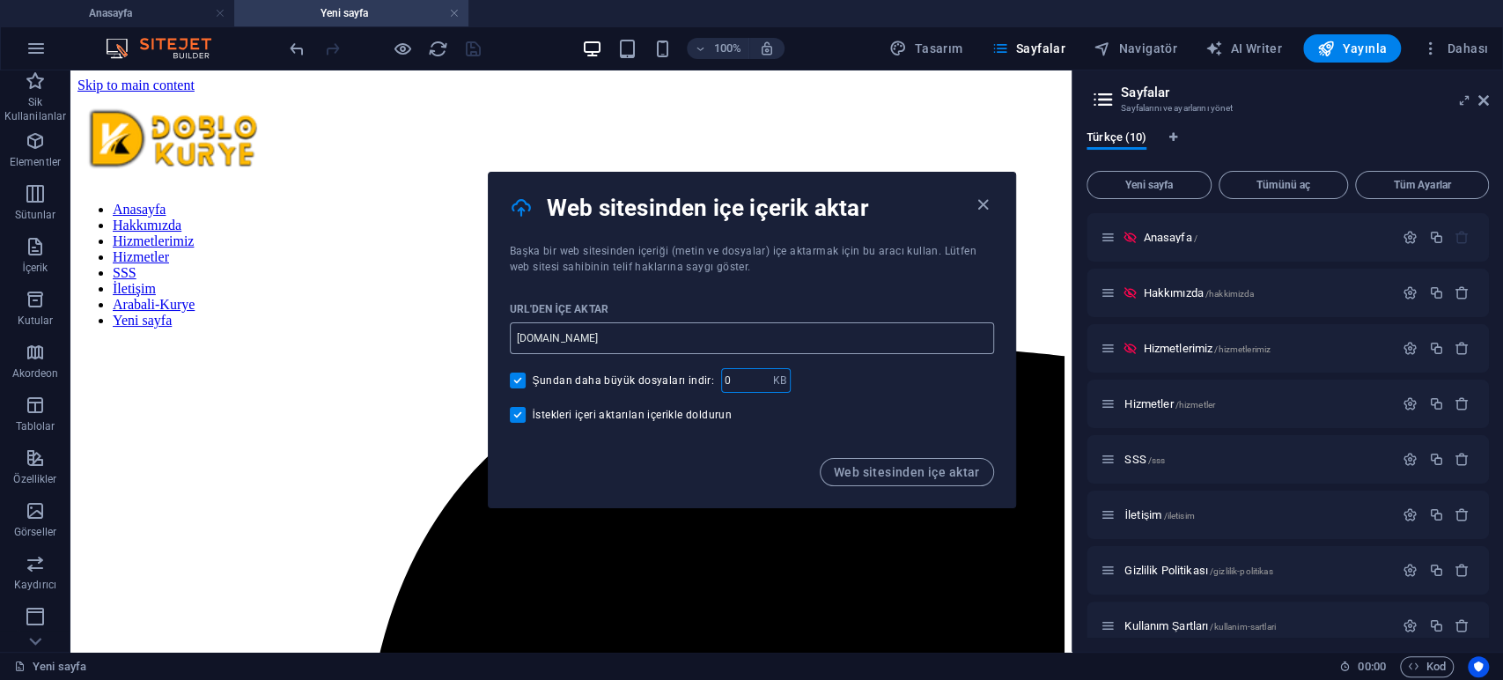
type input "0"
click at [620, 341] on input "[DOMAIN_NAME]" at bounding box center [752, 338] width 484 height 32
click at [905, 469] on span "Web sitesinden içe aktar" at bounding box center [907, 472] width 146 height 14
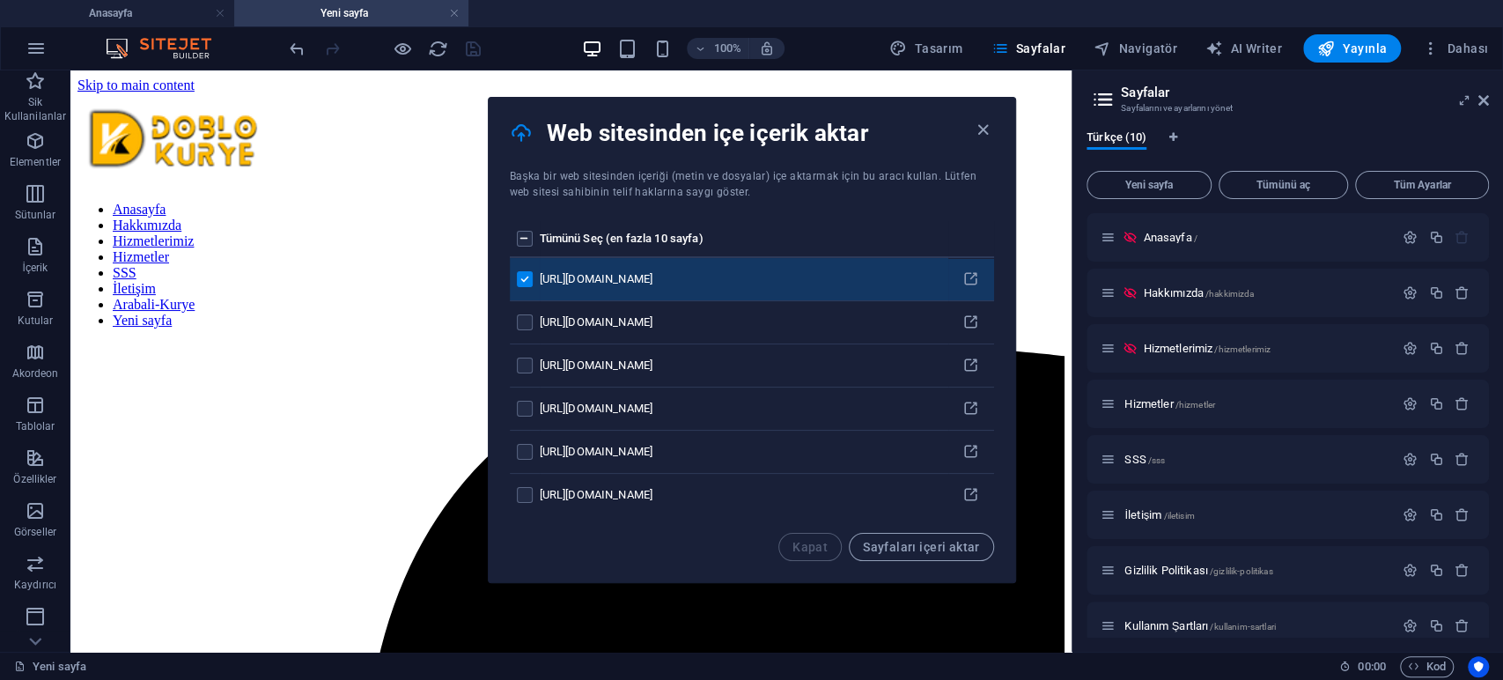
click at [528, 275] on label "pages list" at bounding box center [525, 279] width 16 height 16
click at [0, 0] on input "pages list" at bounding box center [0, 0] width 0 height 0
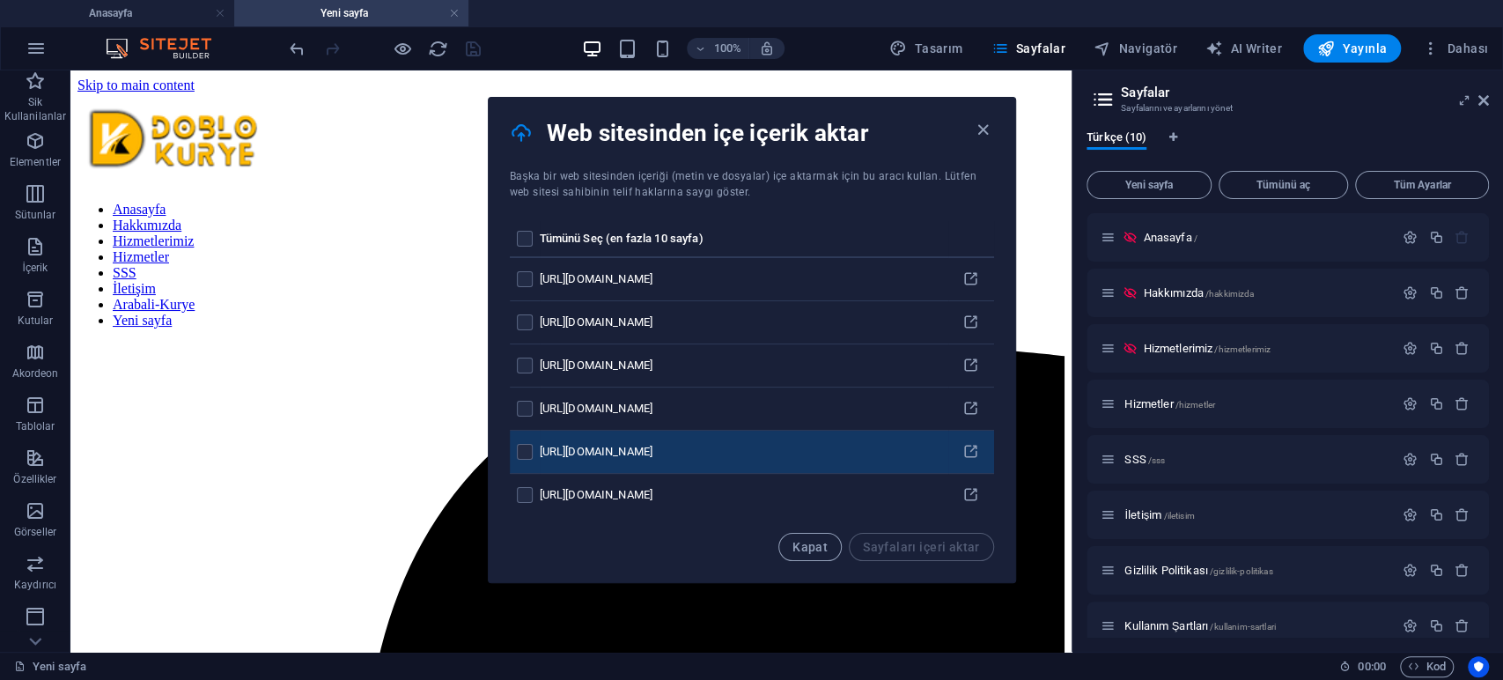
click at [535, 438] on td "pages list" at bounding box center [525, 451] width 30 height 43
click at [524, 459] on td "pages list" at bounding box center [525, 451] width 30 height 43
click at [526, 445] on label "pages list" at bounding box center [525, 452] width 16 height 16
click at [0, 0] on input "pages list" at bounding box center [0, 0] width 0 height 0
click at [941, 542] on span "Sayfaları içeri aktar" at bounding box center [921, 547] width 116 height 14
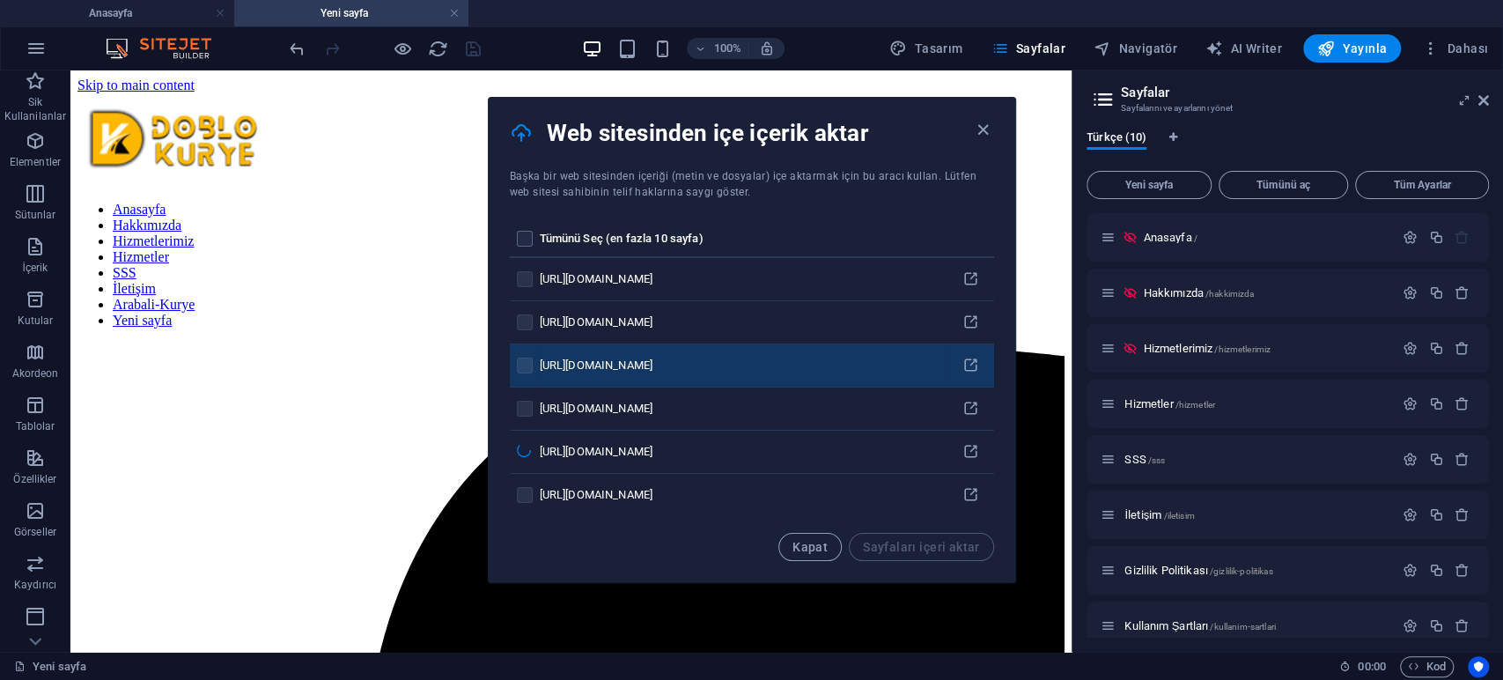
scroll to position [293, 0]
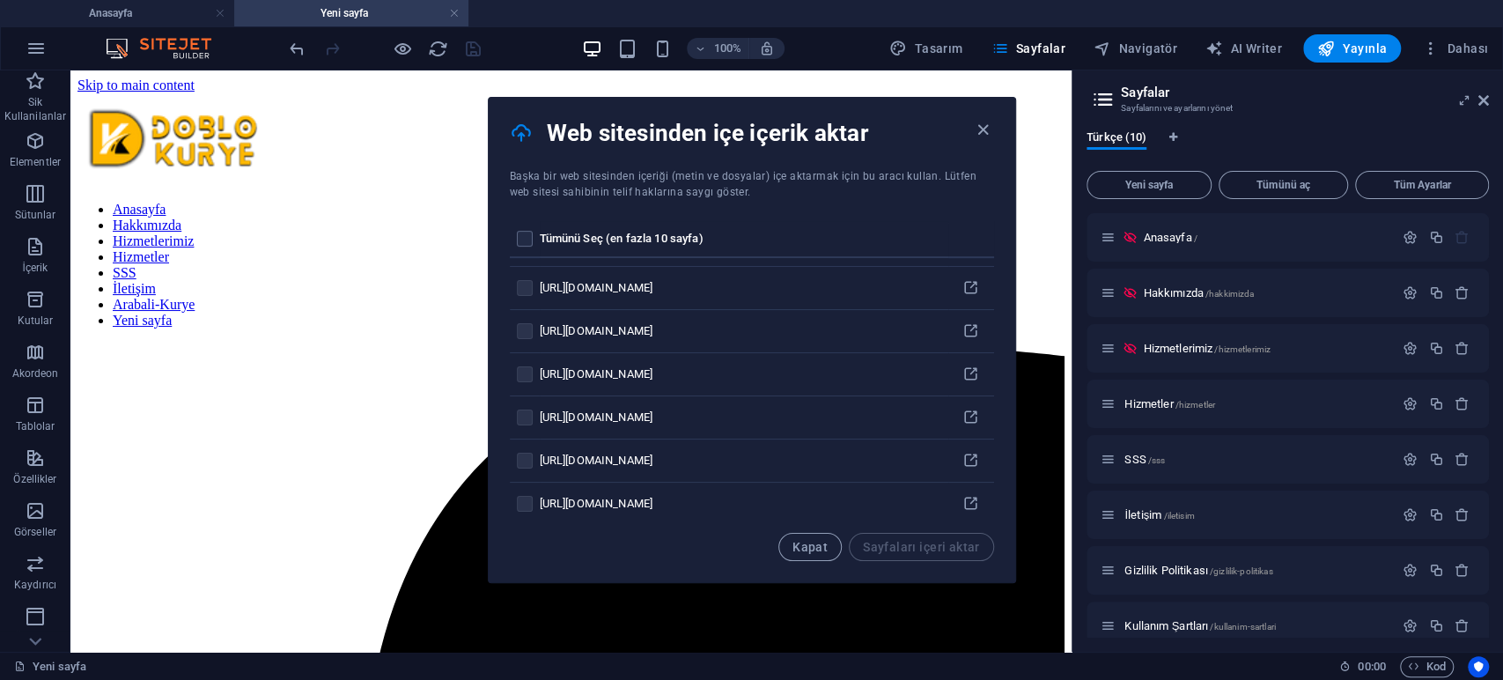
click at [824, 111] on div "Web sitesinden içe içerik aktar" at bounding box center [752, 133] width 526 height 70
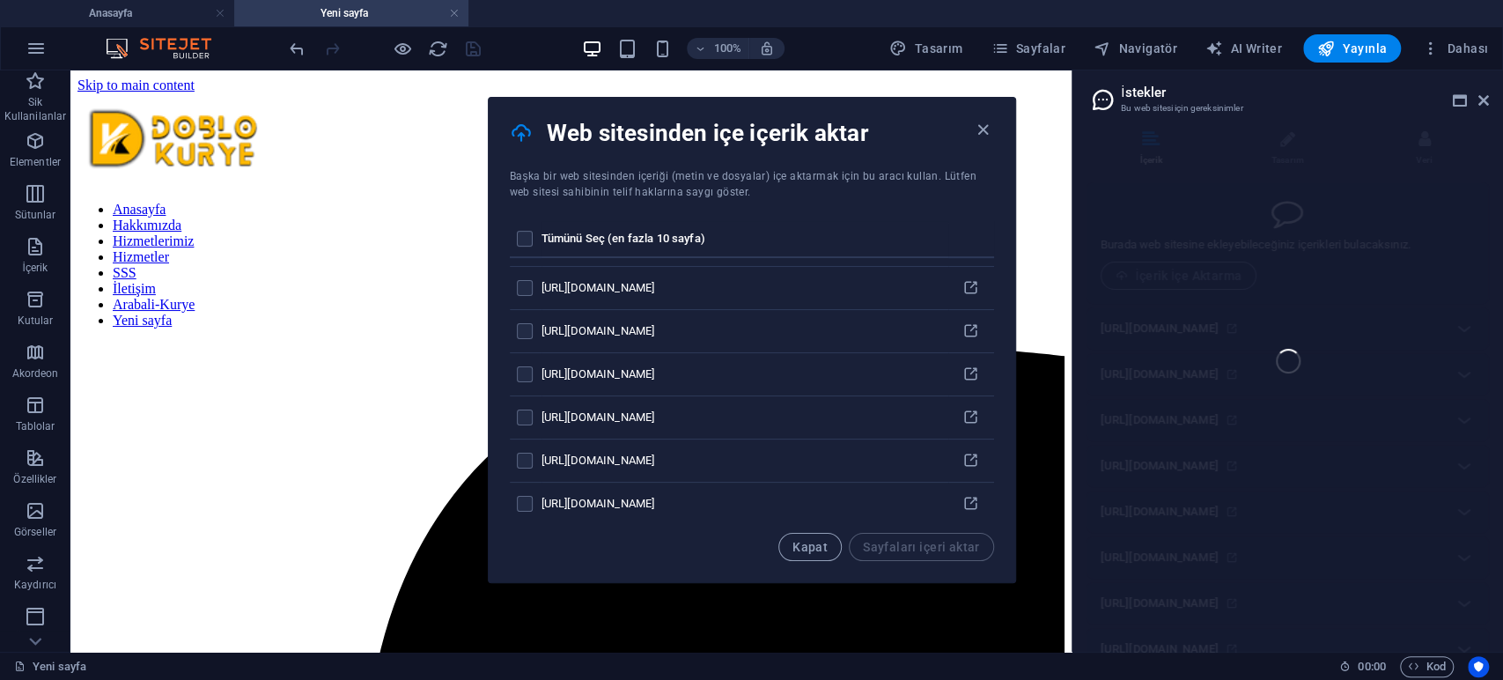
drag, startPoint x: 297, startPoint y: 33, endPoint x: 1433, endPoint y: 512, distance: 1233.4
click at [1351, 512] on body "Doblo Kurye | İstanbul Araçlı Kurye Hizmeti Anasayfa Yeni sayfa Sik Kullanilanl…" at bounding box center [751, 340] width 1503 height 680
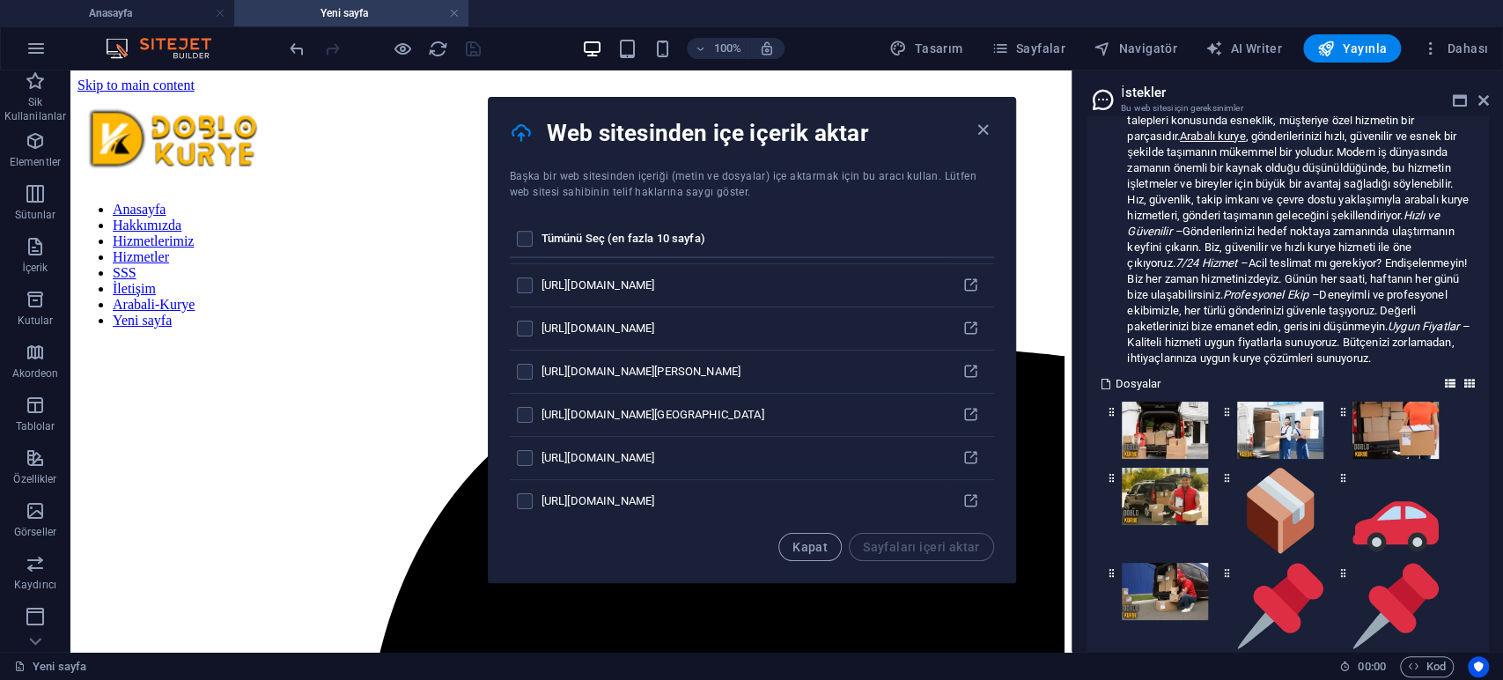
scroll to position [0, 0]
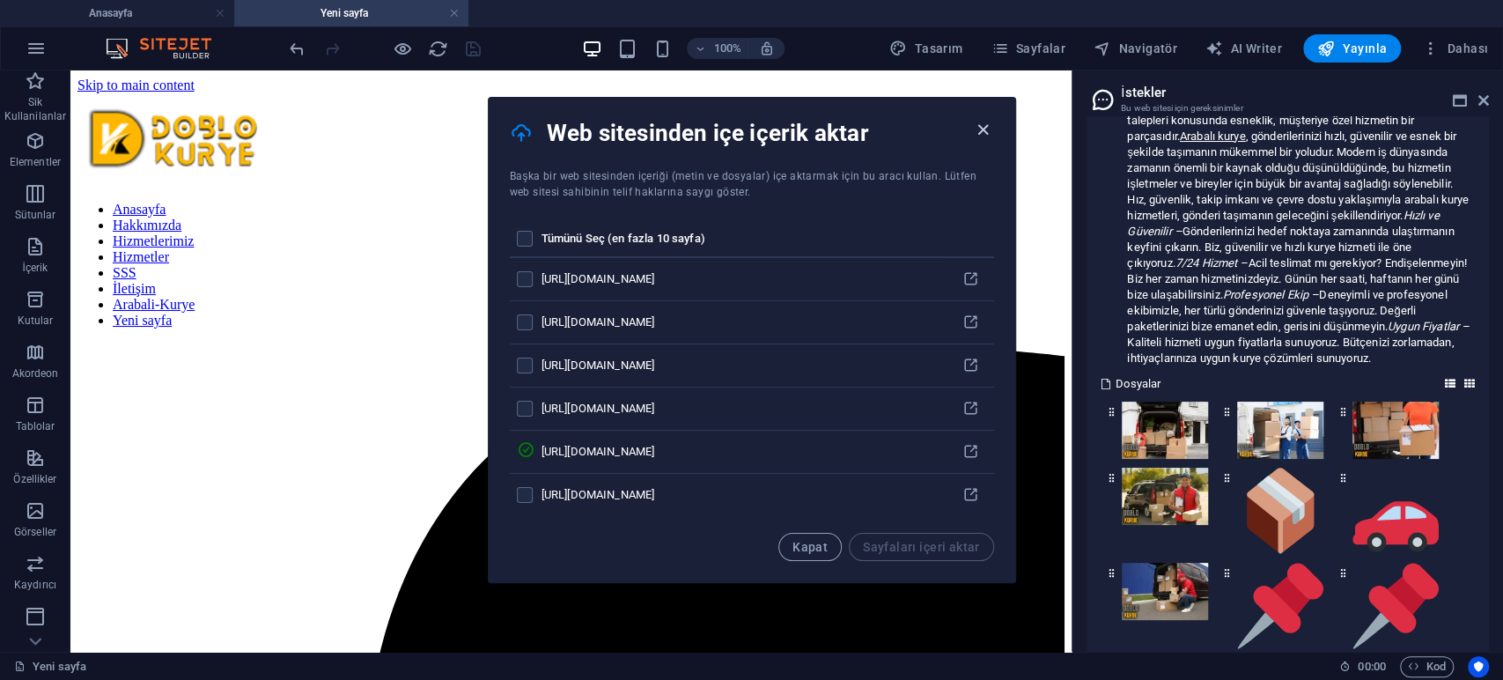
click at [982, 128] on icon "button" at bounding box center [983, 130] width 20 height 20
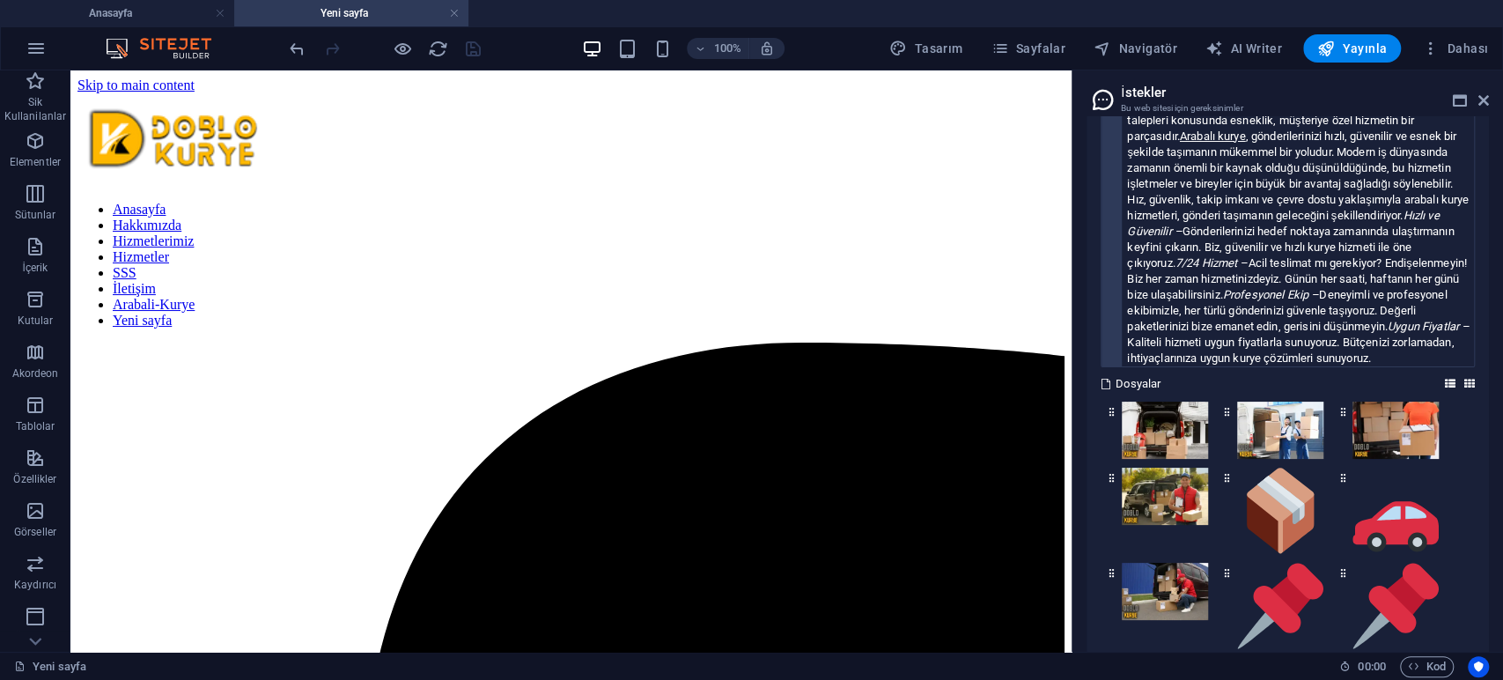
scroll to position [7715, 0]
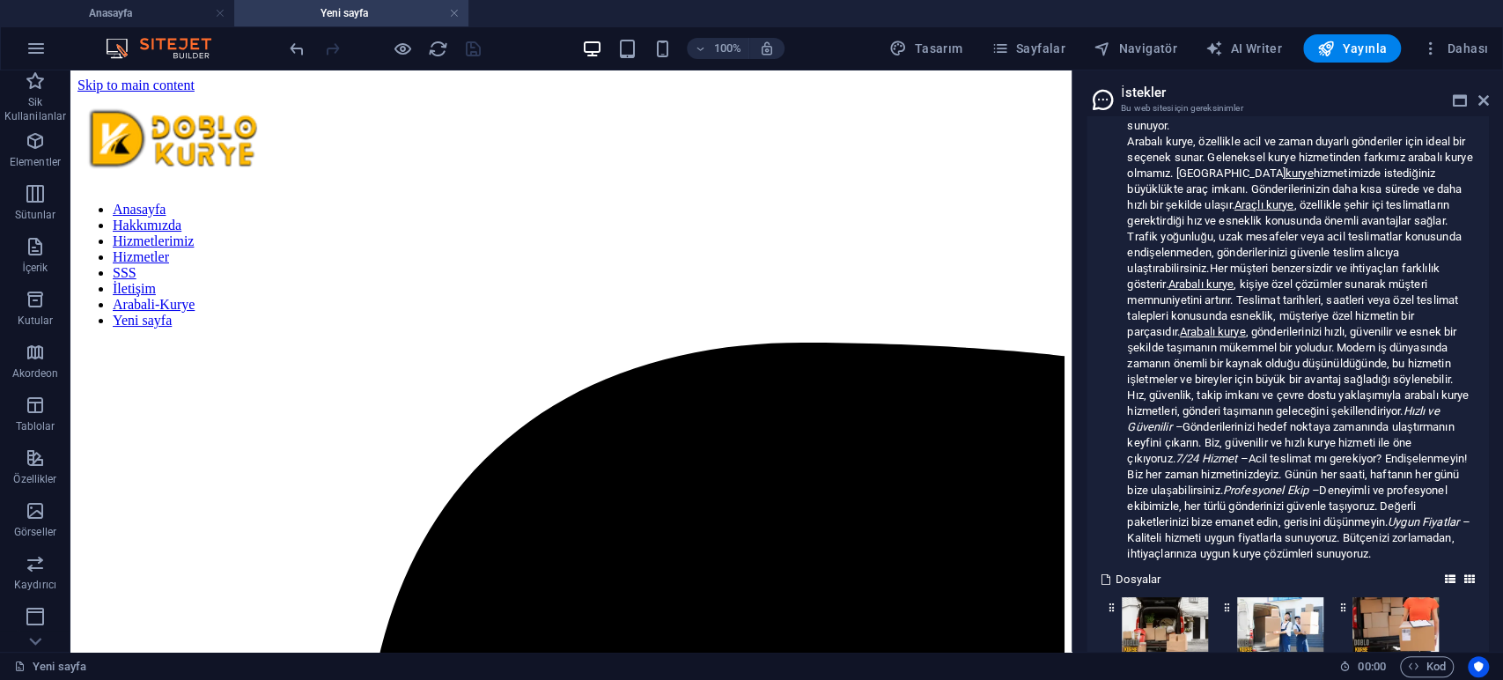
click at [1330, 266] on div "Bölüm 3 Hızlı ve Güvenilir Hizmet – Arabalı Kurye Hızlı ve Güvenilir Hizmet – A…" at bounding box center [1287, 442] width 374 height 996
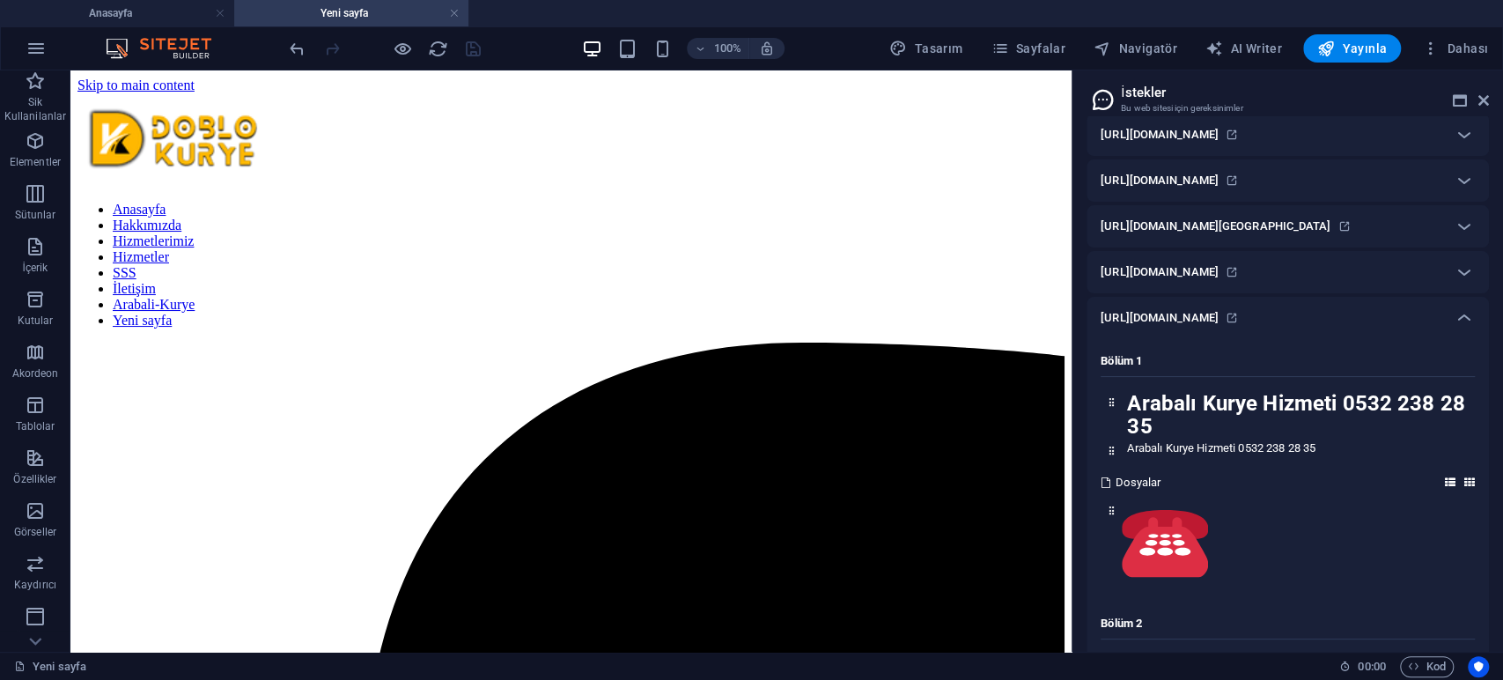
scroll to position [6542, 0]
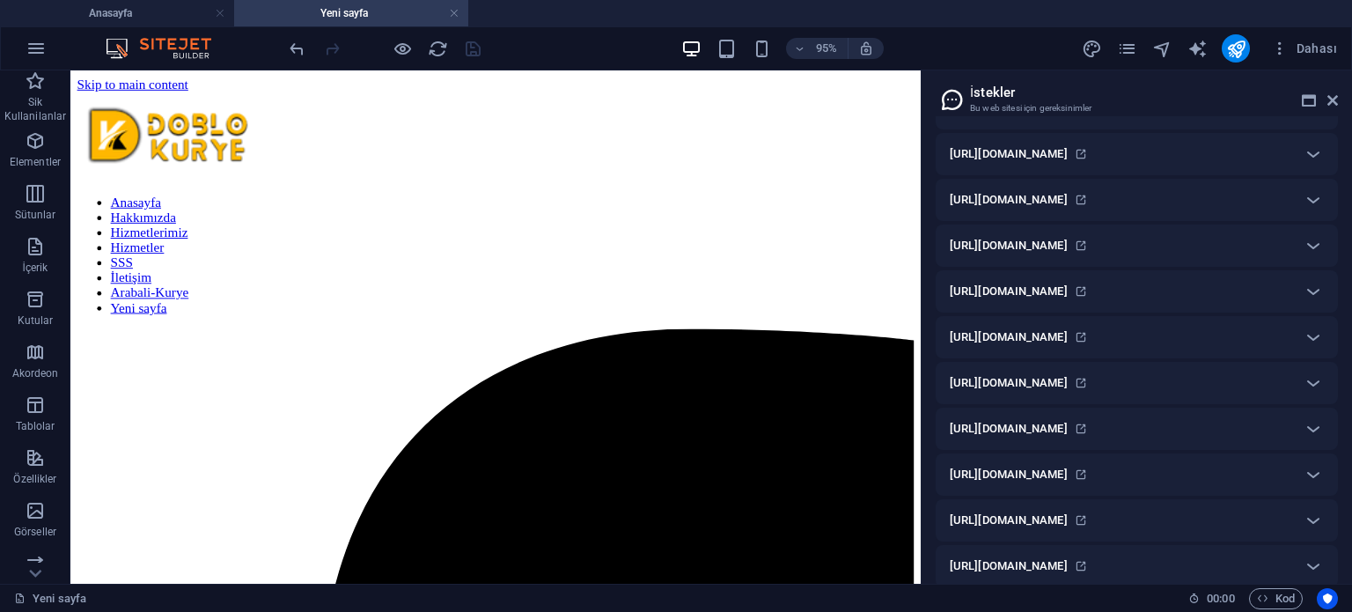
scroll to position [4630, 0]
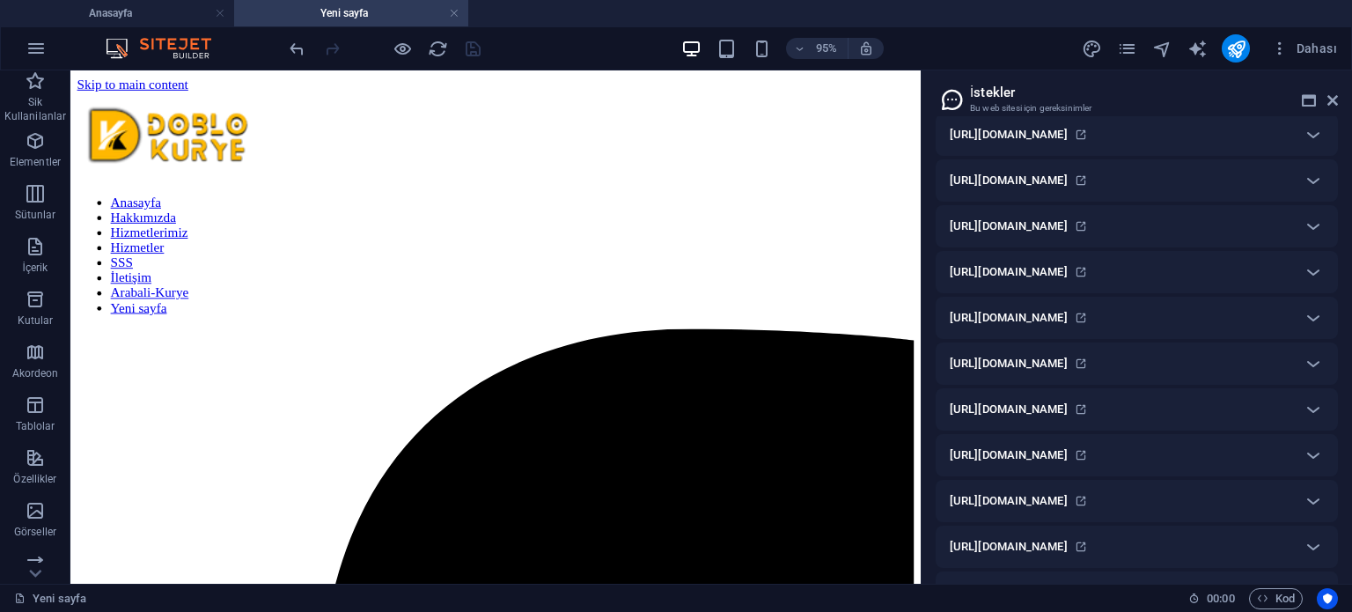
click at [1318, 99] on icon at bounding box center [1313, 88] width 21 height 21
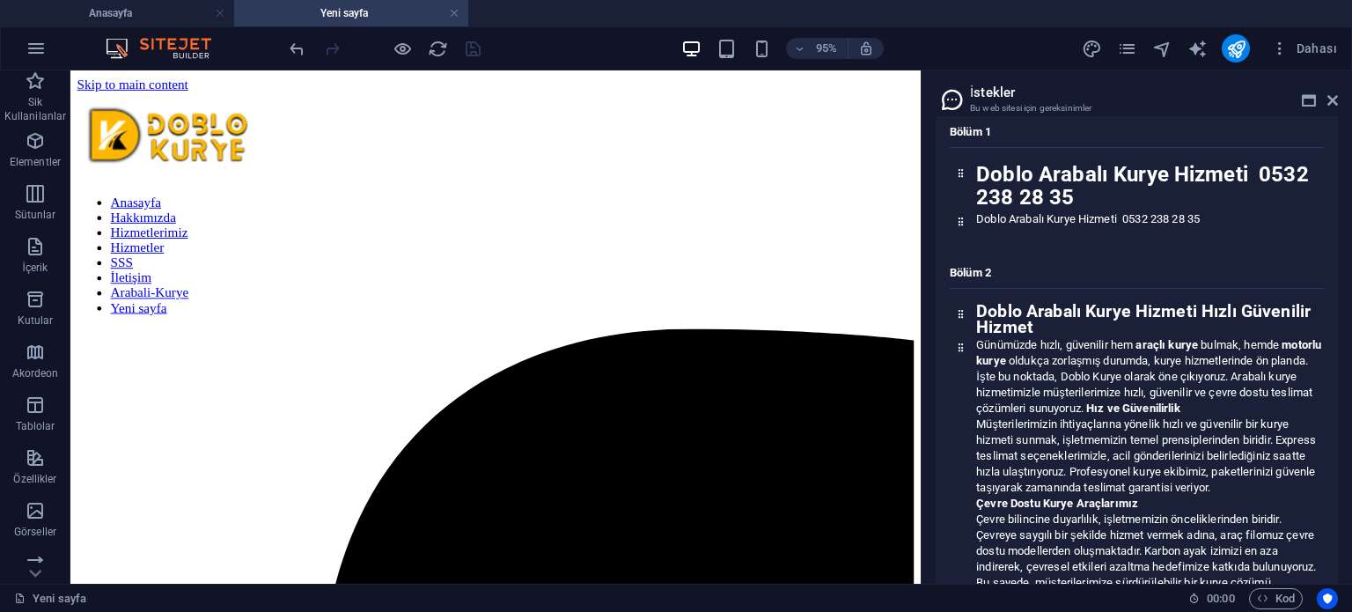
click at [1312, 99] on icon at bounding box center [1313, 88] width 21 height 21
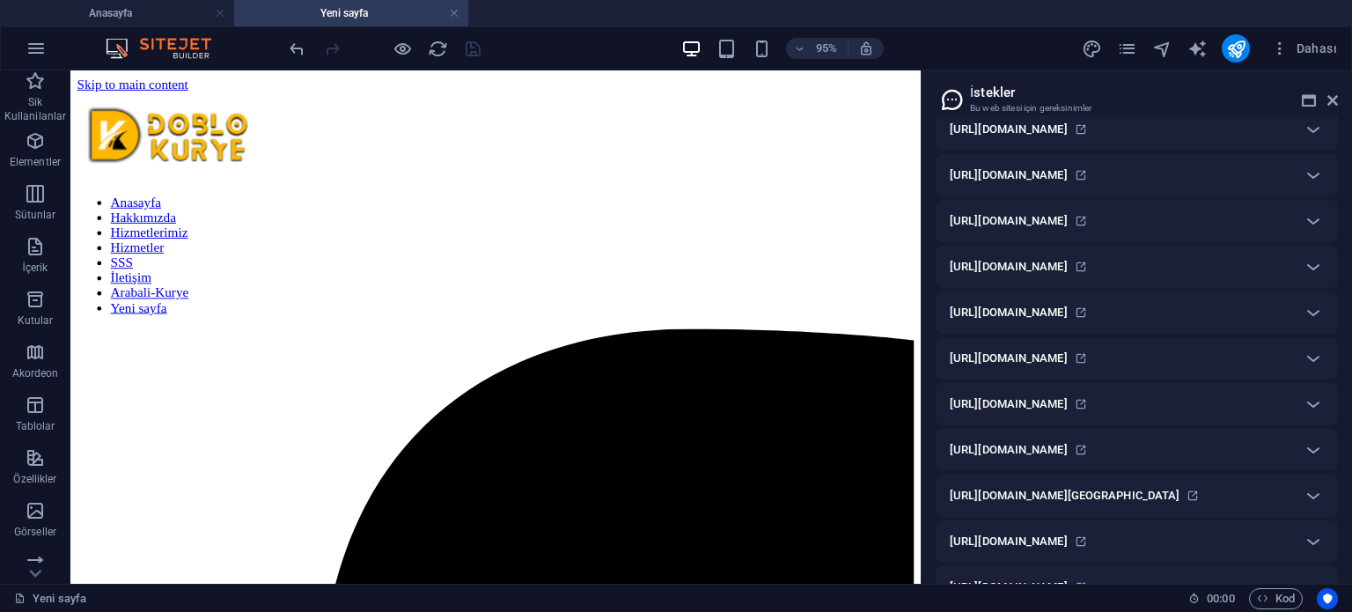
scroll to position [0, 0]
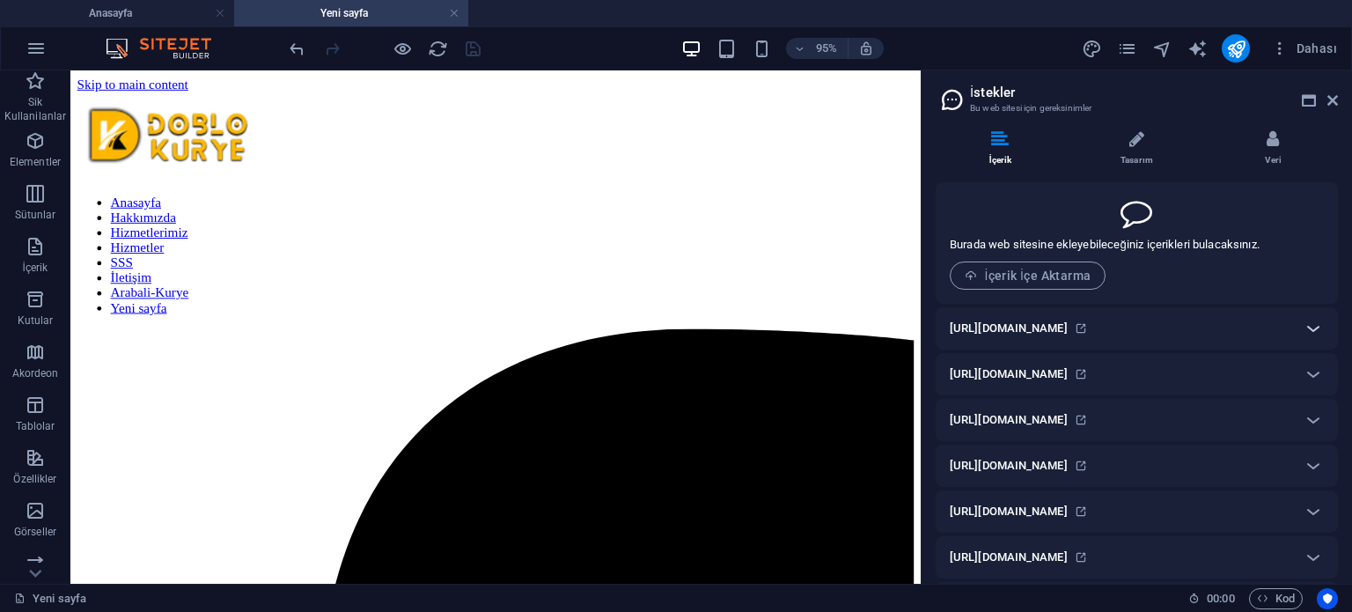
click at [1303, 327] on icon at bounding box center [1313, 328] width 21 height 21
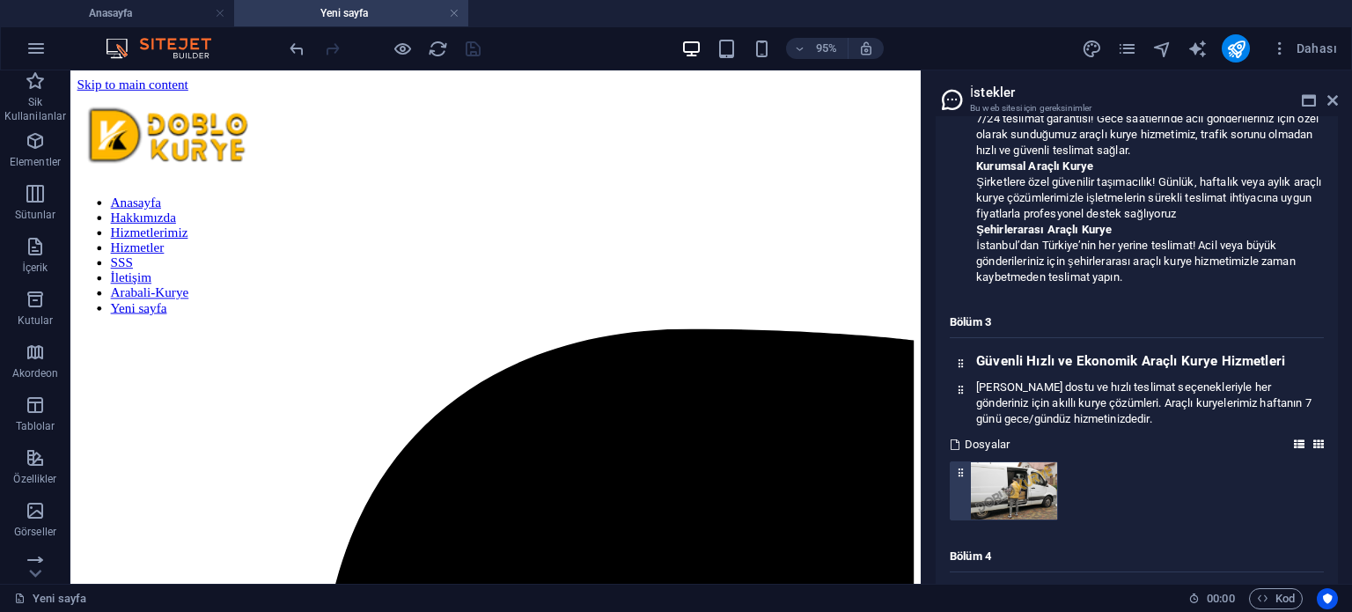
scroll to position [1056, 0]
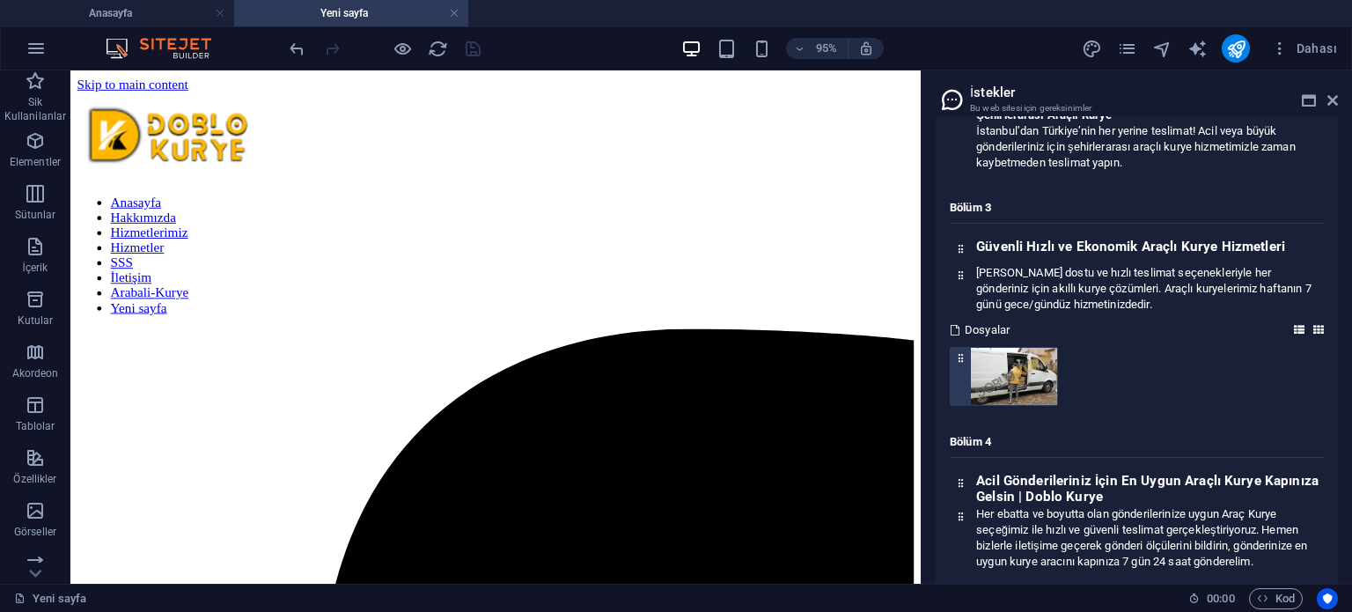
click at [1015, 371] on img at bounding box center [1014, 376] width 86 height 57
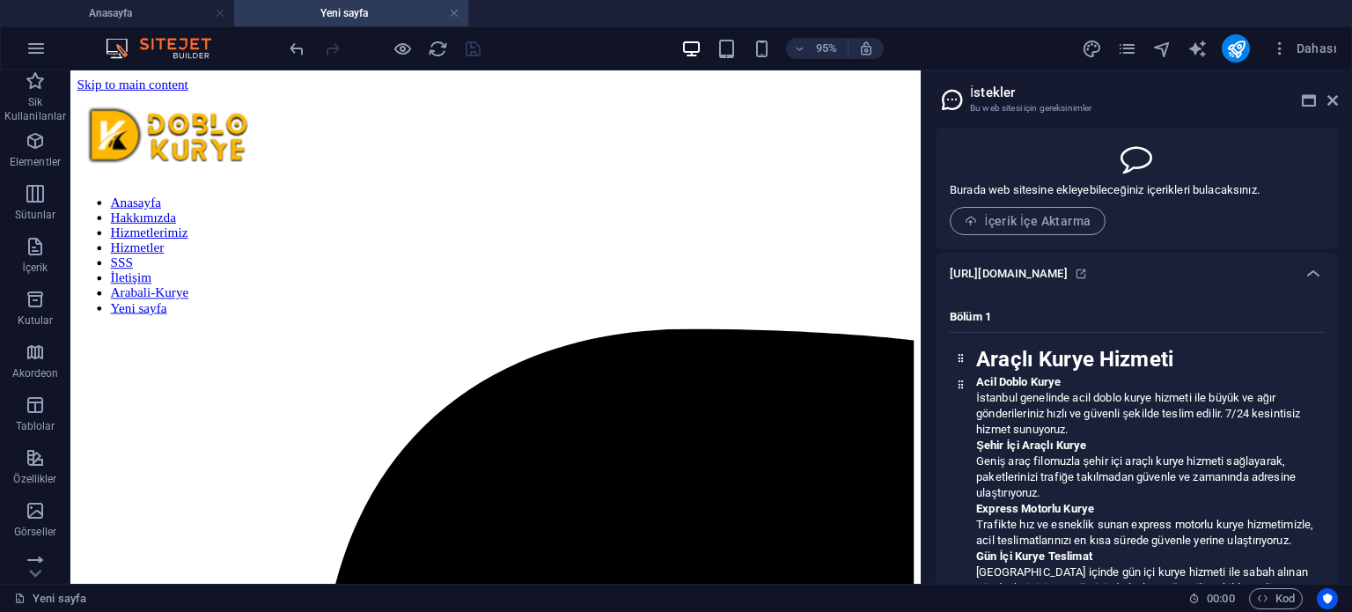
scroll to position [0, 0]
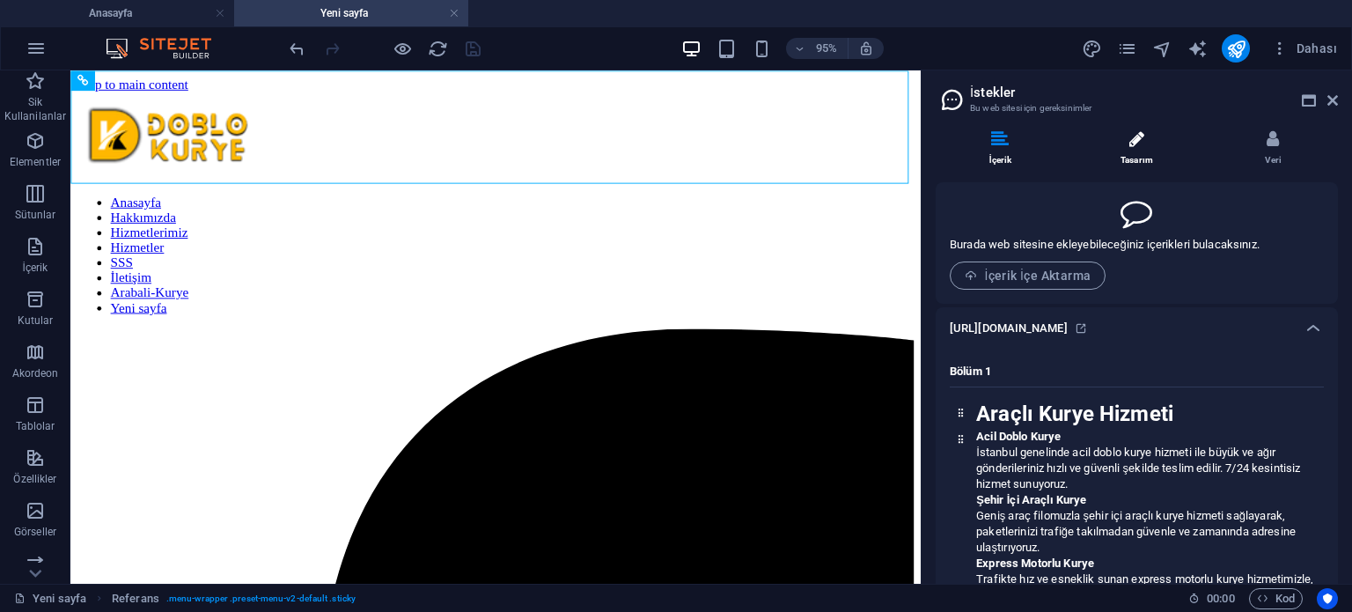
drag, startPoint x: 990, startPoint y: 143, endPoint x: 1182, endPoint y: 158, distance: 192.5
click at [992, 143] on icon at bounding box center [1000, 139] width 18 height 18
click at [1319, 323] on icon at bounding box center [1313, 328] width 21 height 21
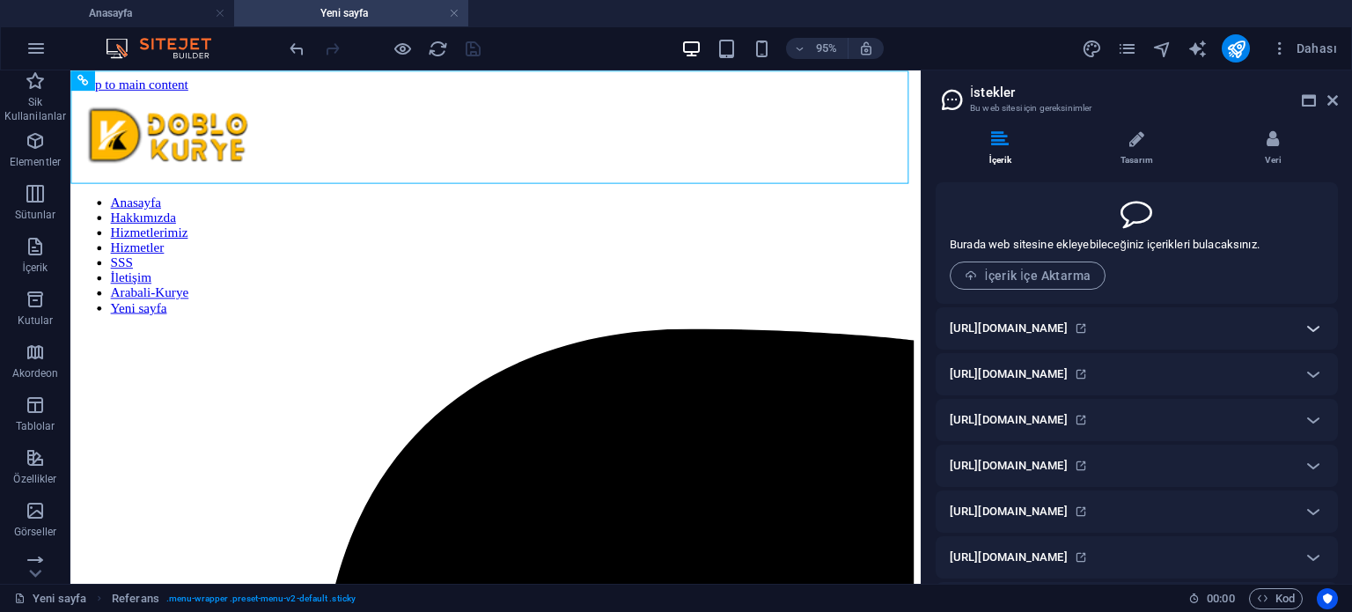
click at [1306, 327] on icon at bounding box center [1313, 328] width 21 height 21
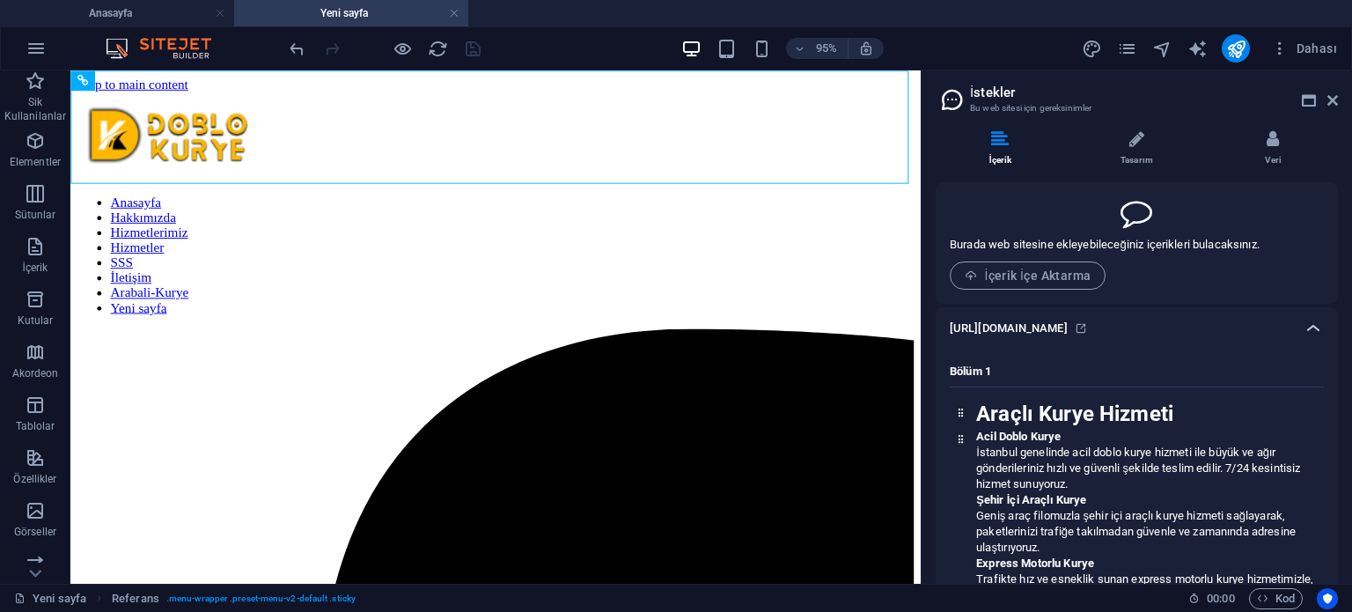
click at [1306, 327] on icon at bounding box center [1313, 328] width 21 height 21
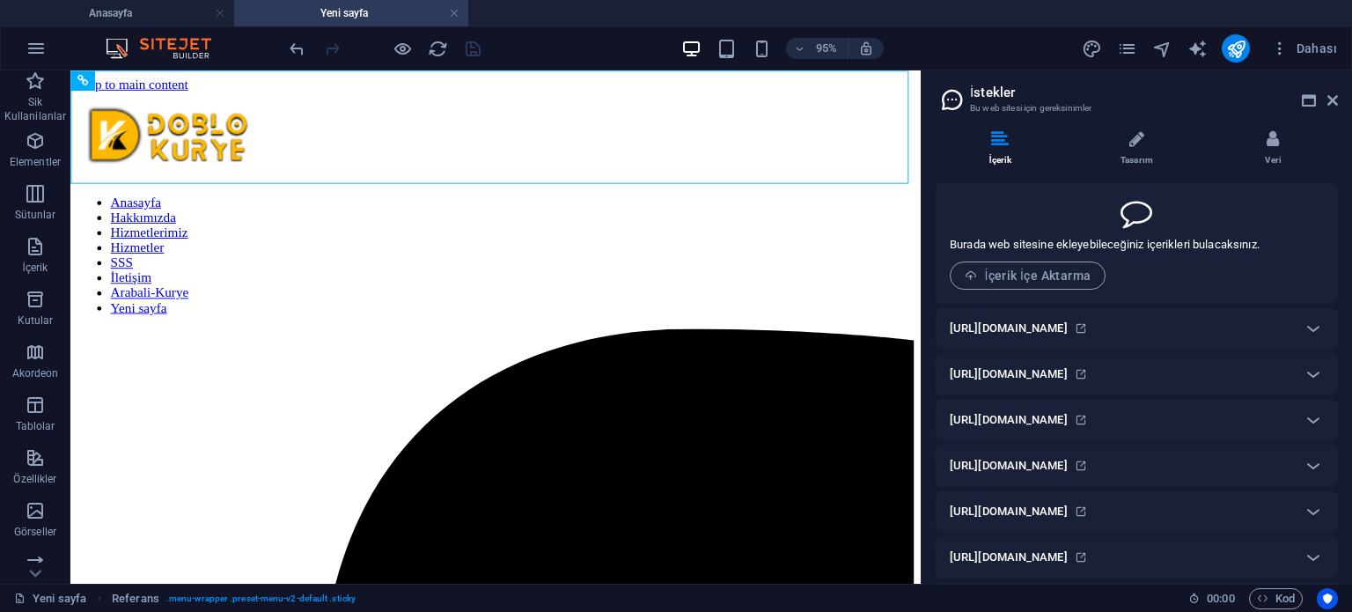
drag, startPoint x: 1351, startPoint y: 140, endPoint x: 1339, endPoint y: 204, distance: 65.4
click at [1344, 212] on div "İçerik Tasarım Veri Burada web sitesine ekleyebileceğiniz içerikleri bulacaksın…" at bounding box center [1137, 349] width 430 height 467
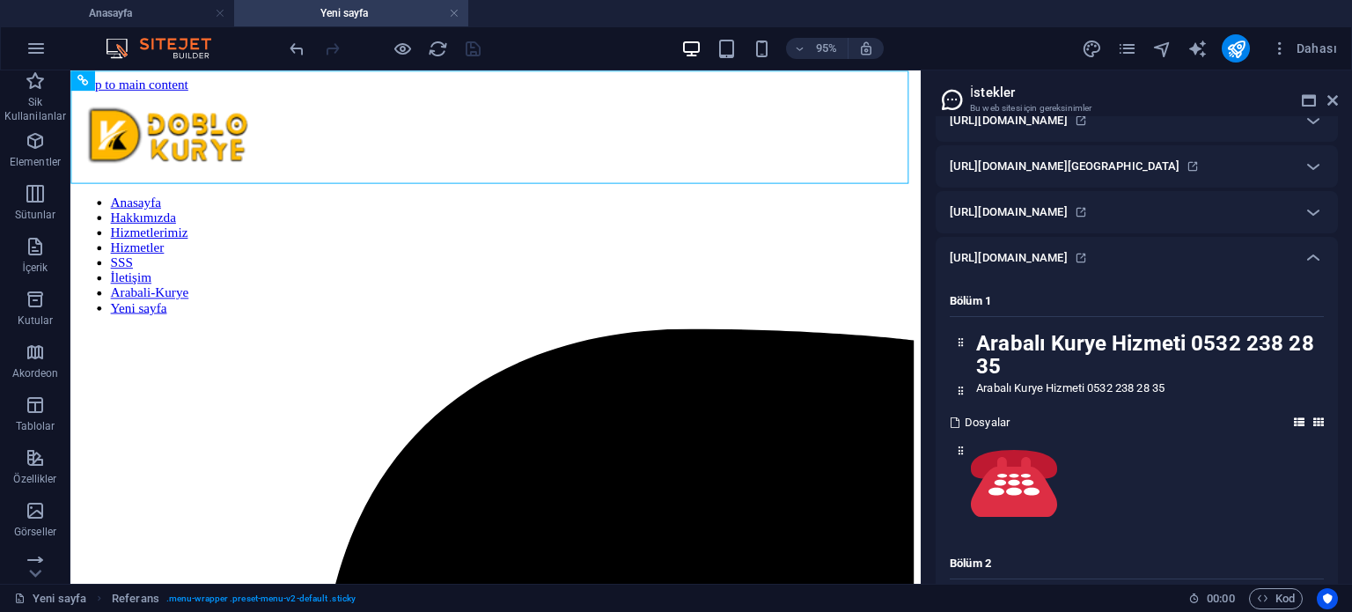
scroll to position [7271, 0]
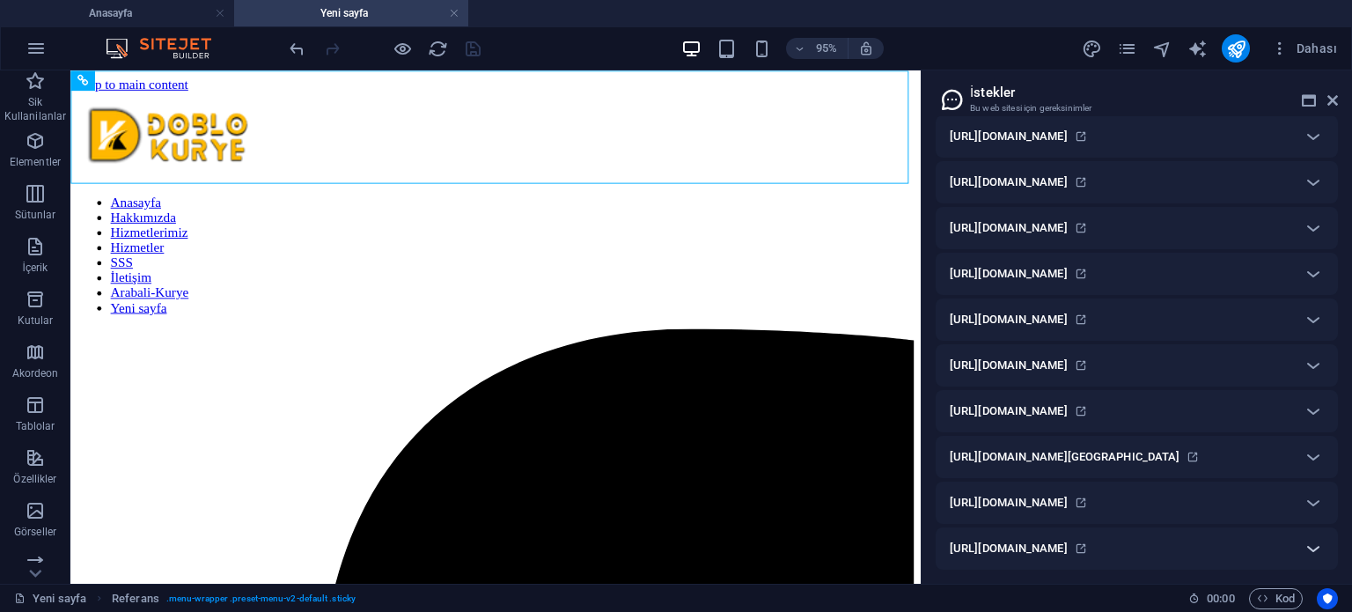
scroll to position [6917, 0]
click at [1308, 101] on icon at bounding box center [1309, 100] width 14 height 14
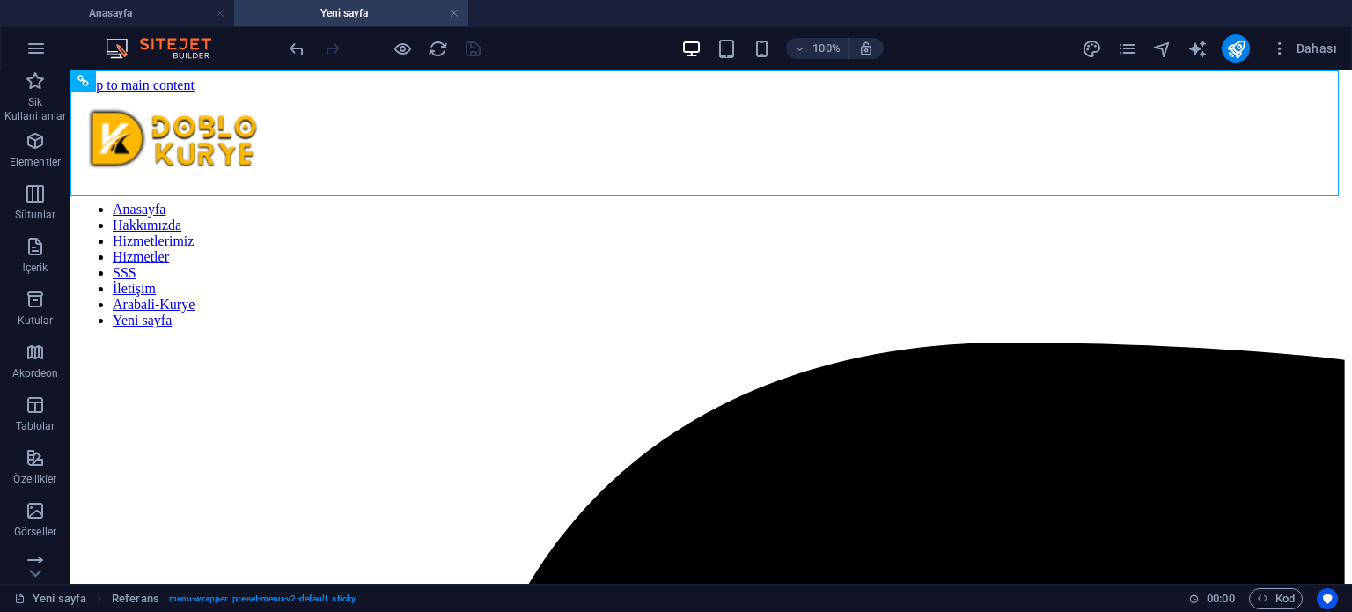
click at [1306, 42] on span "Dahası" at bounding box center [1304, 49] width 66 height 18
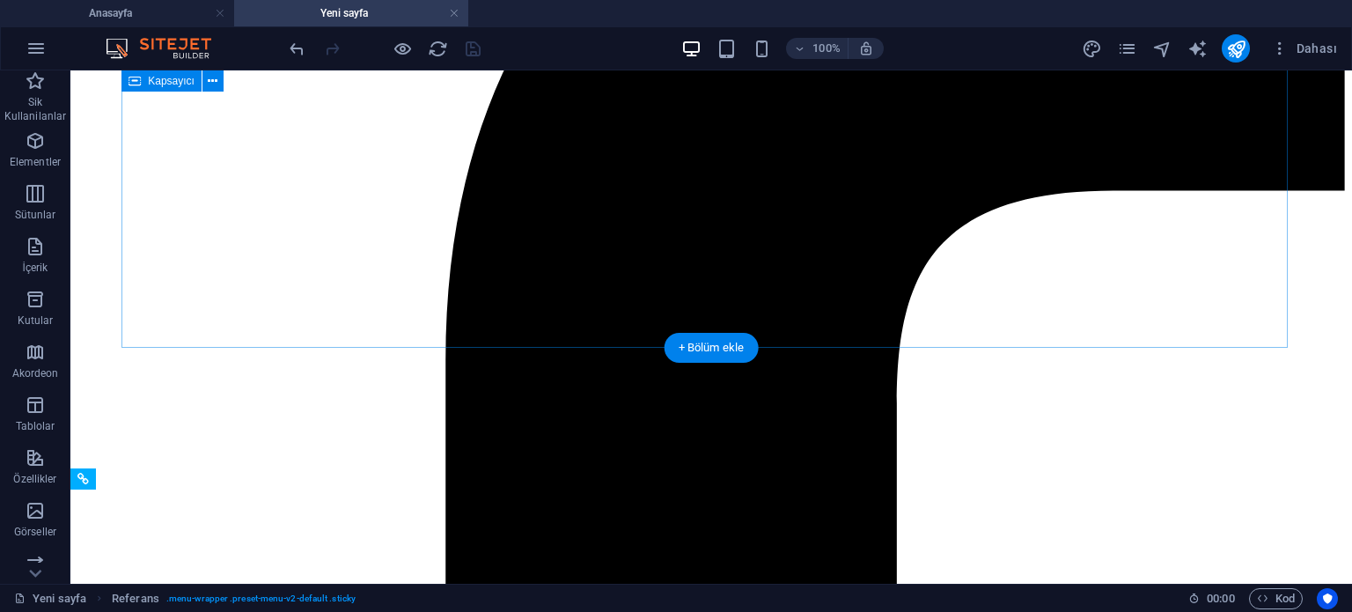
scroll to position [0, 0]
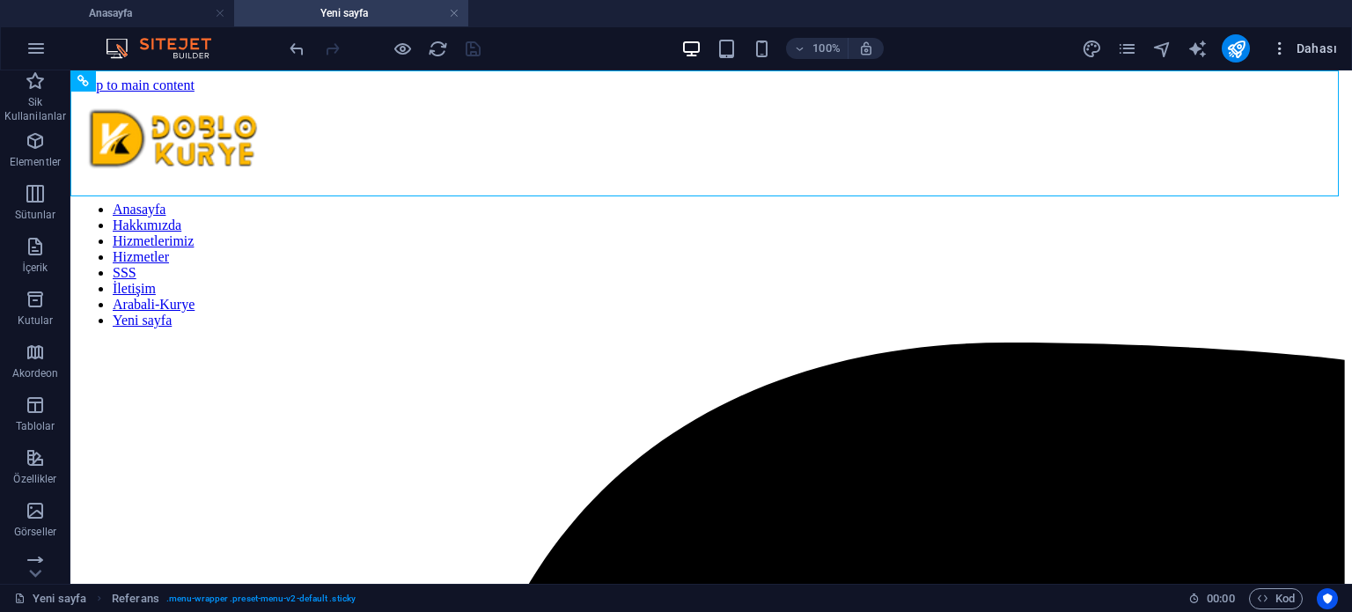
click at [1320, 48] on span "Dahası" at bounding box center [1304, 49] width 66 height 18
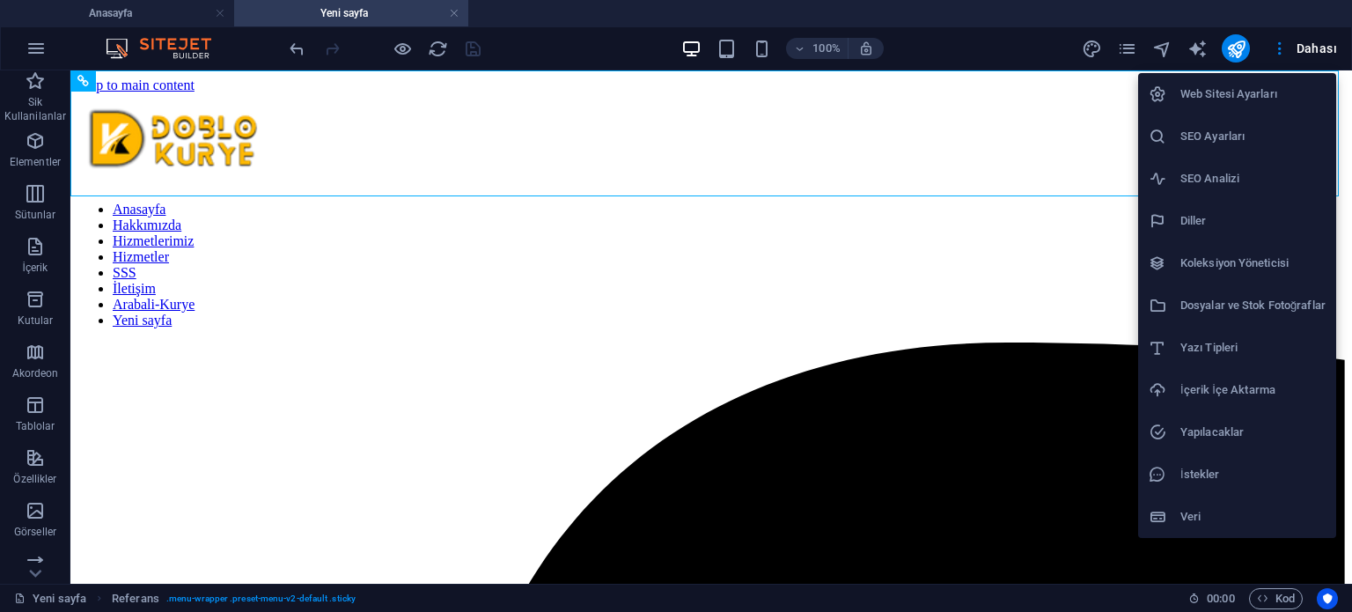
click at [1244, 391] on h6 "İçerik İçe Aktarma" at bounding box center [1252, 389] width 145 height 21
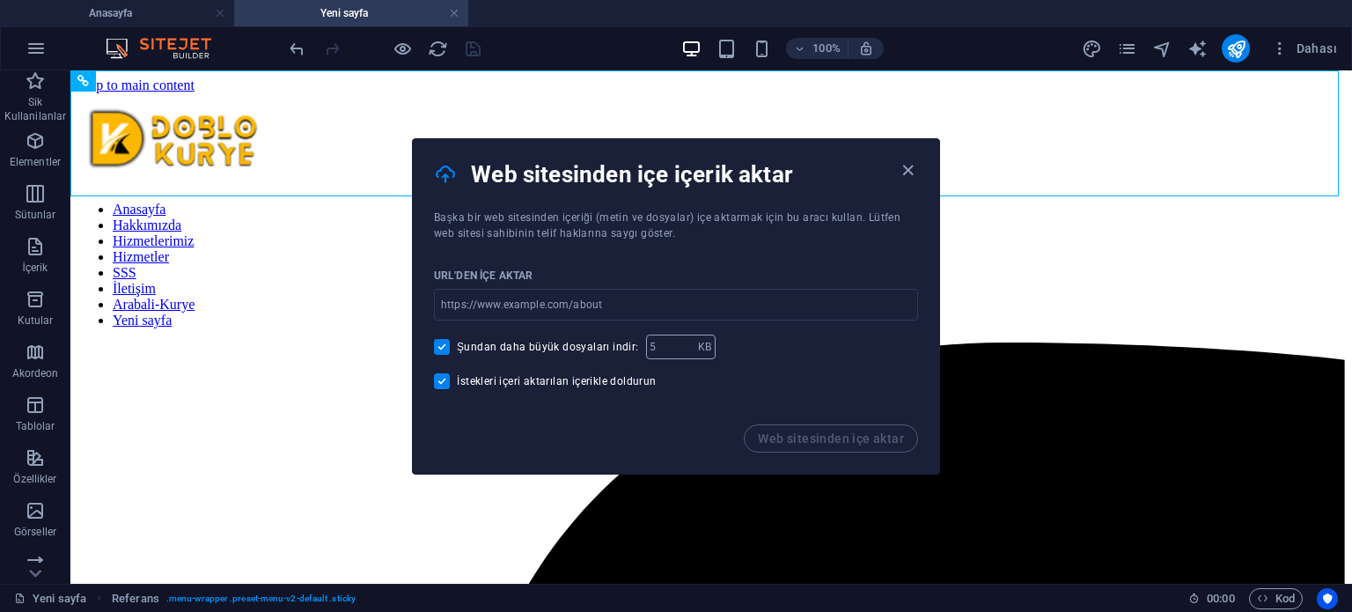
drag, startPoint x: 836, startPoint y: 430, endPoint x: 662, endPoint y: 351, distance: 191.4
click at [651, 371] on div "Web sitesinden içe içerik aktar Başka bir web sitesinden içeriği (metin ve dosy…" at bounding box center [676, 306] width 528 height 336
drag, startPoint x: 666, startPoint y: 345, endPoint x: 591, endPoint y: 359, distance: 77.0
click at [591, 359] on div "URL'den içe aktar ​ Şundan daha büyük dosyaları indir: KB ​ İstekleri içeri akt…" at bounding box center [676, 332] width 526 height 183
click at [905, 176] on icon "button" at bounding box center [908, 170] width 20 height 20
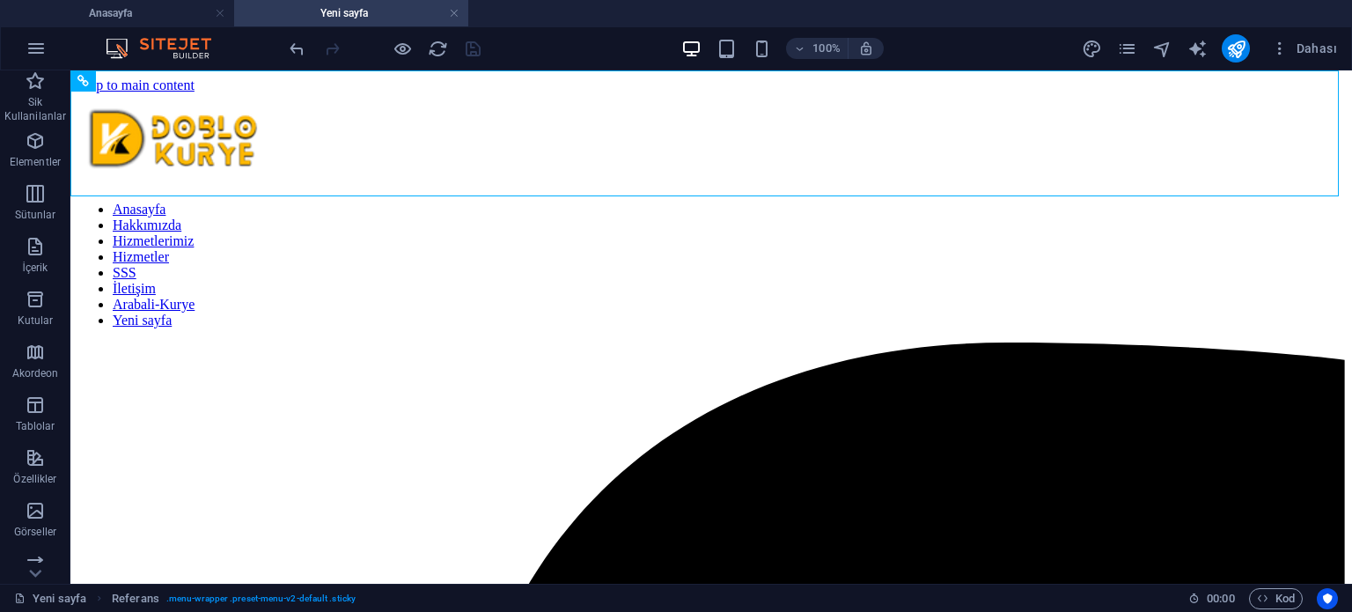
click at [144, 45] on img at bounding box center [167, 48] width 132 height 21
click at [1315, 48] on span "Dahası" at bounding box center [1304, 49] width 66 height 18
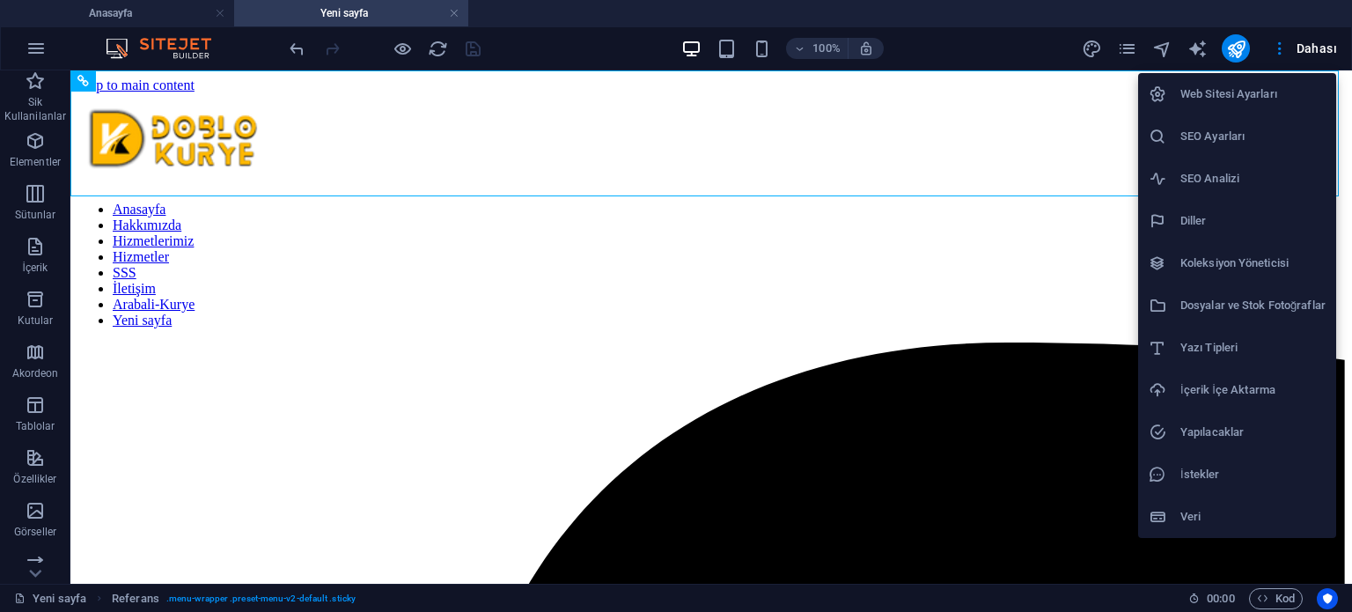
click at [1266, 394] on h6 "İçerik İçe Aktarma" at bounding box center [1252, 389] width 145 height 21
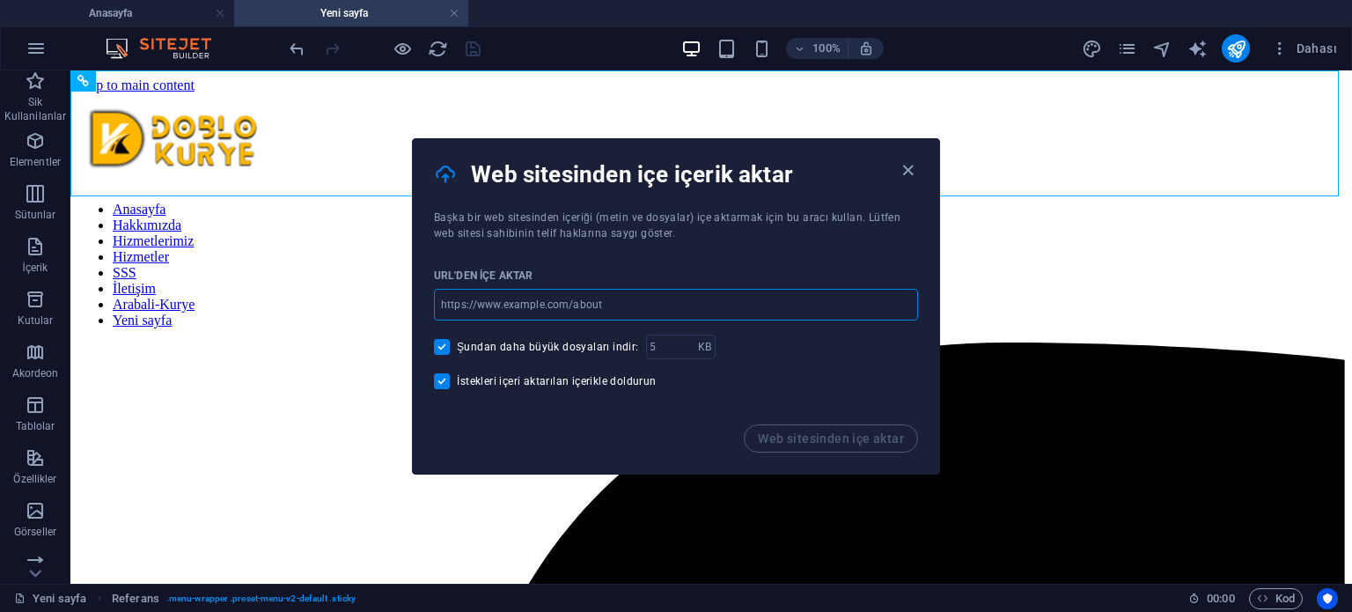
click at [652, 302] on input "url" at bounding box center [676, 305] width 484 height 32
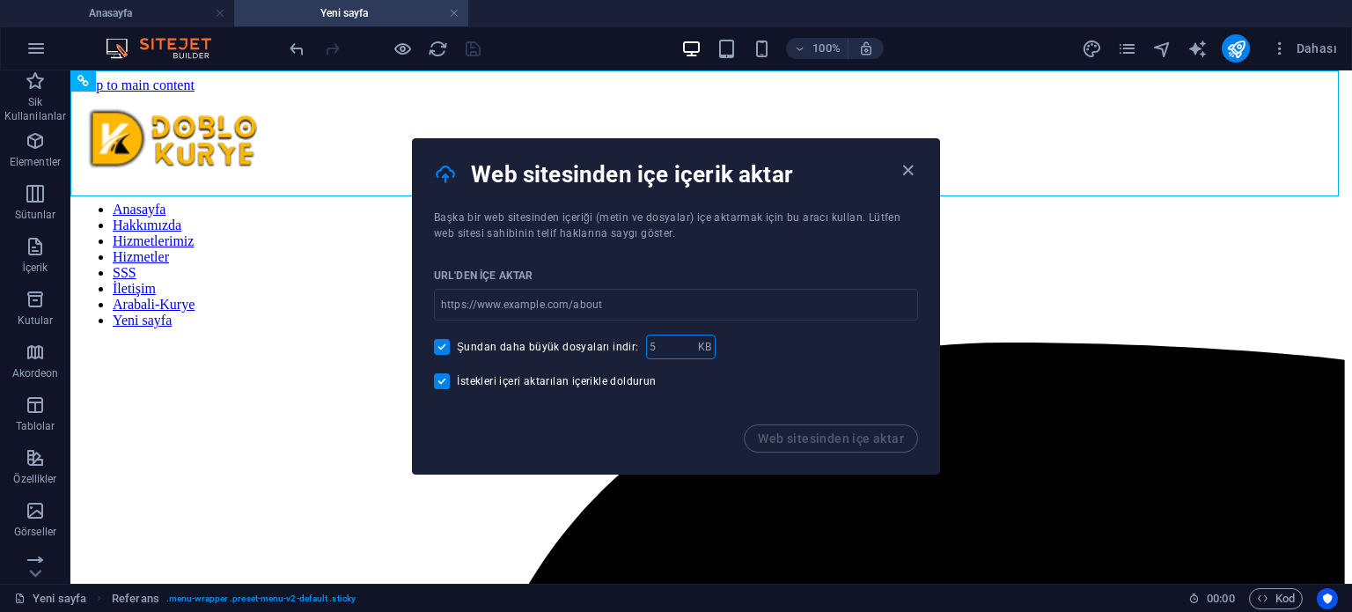
drag, startPoint x: 654, startPoint y: 355, endPoint x: 597, endPoint y: 356, distance: 57.2
click at [600, 363] on div "URL'den içe aktar ​ Şundan daha büyük dosyaları indir: KB ​ İstekleri içeri akt…" at bounding box center [676, 332] width 526 height 183
type input "0"
click at [632, 309] on input "url" at bounding box center [676, 305] width 484 height 32
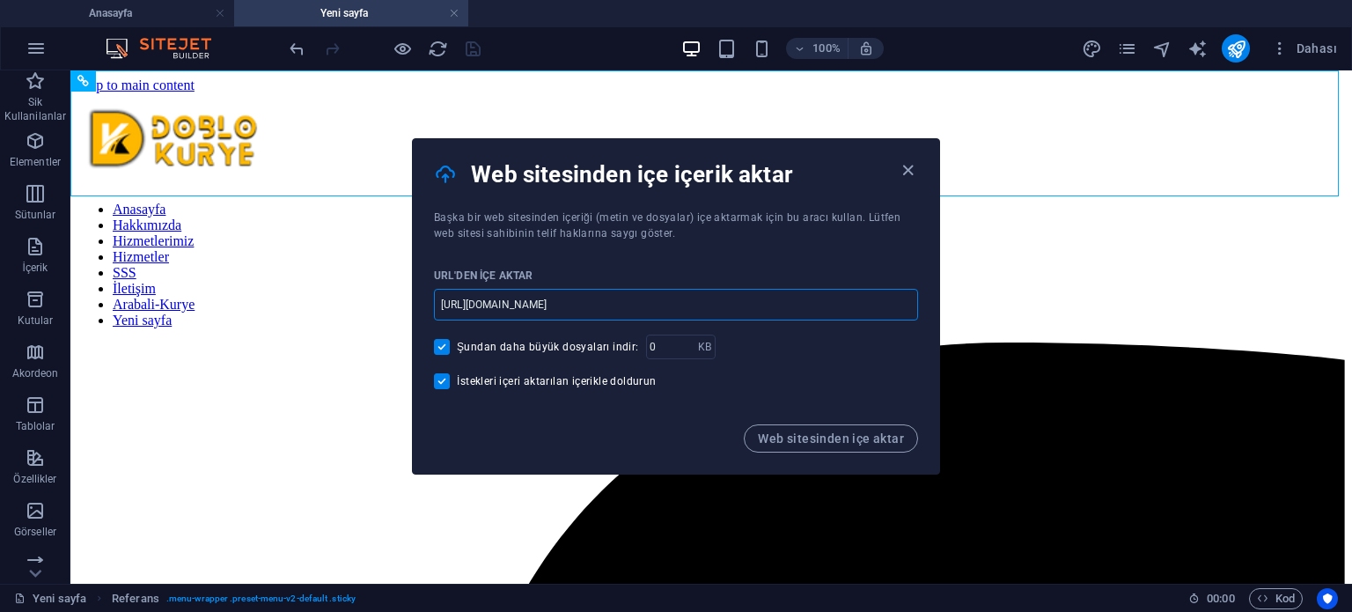
type input "[URL][DOMAIN_NAME]"
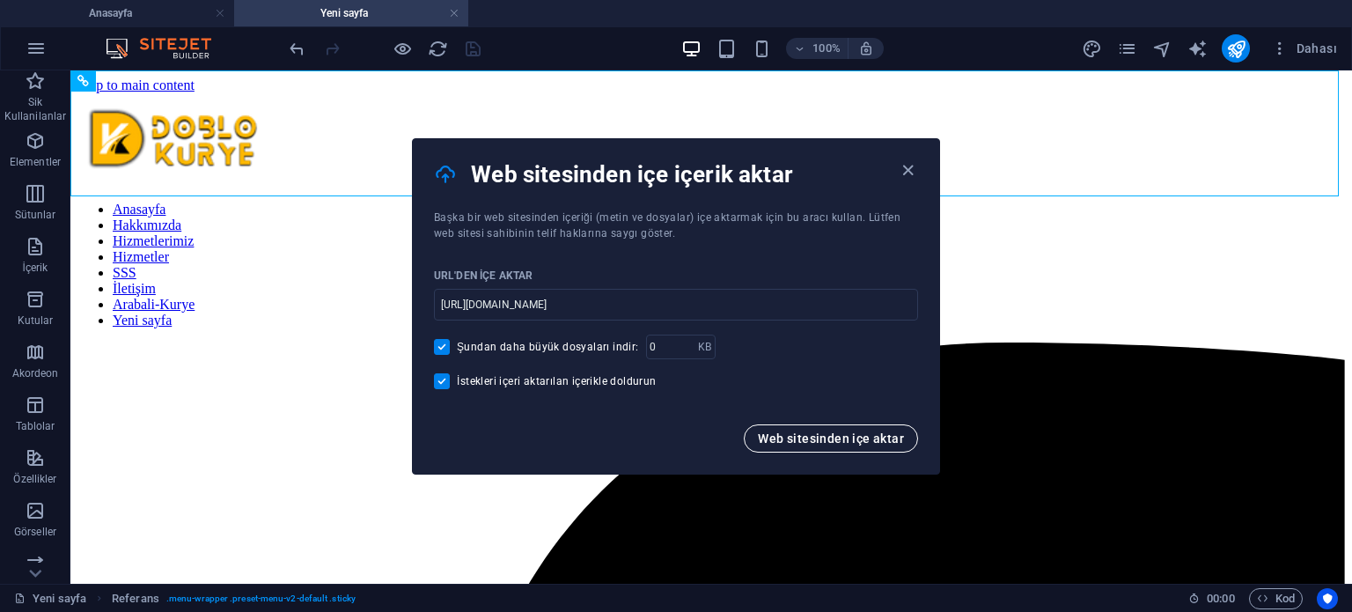
click at [832, 438] on span "Web sitesinden içe aktar" at bounding box center [831, 438] width 146 height 14
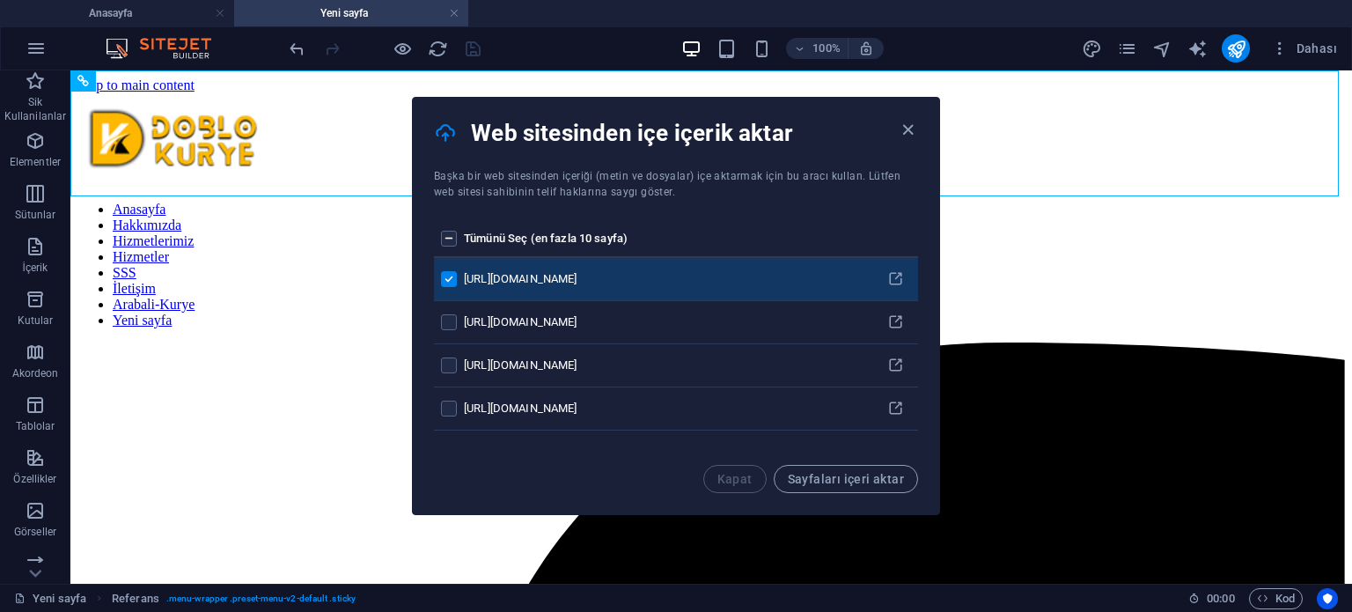
click at [447, 276] on label "pages list" at bounding box center [449, 279] width 16 height 16
click at [0, 0] on input "pages list" at bounding box center [0, 0] width 0 height 0
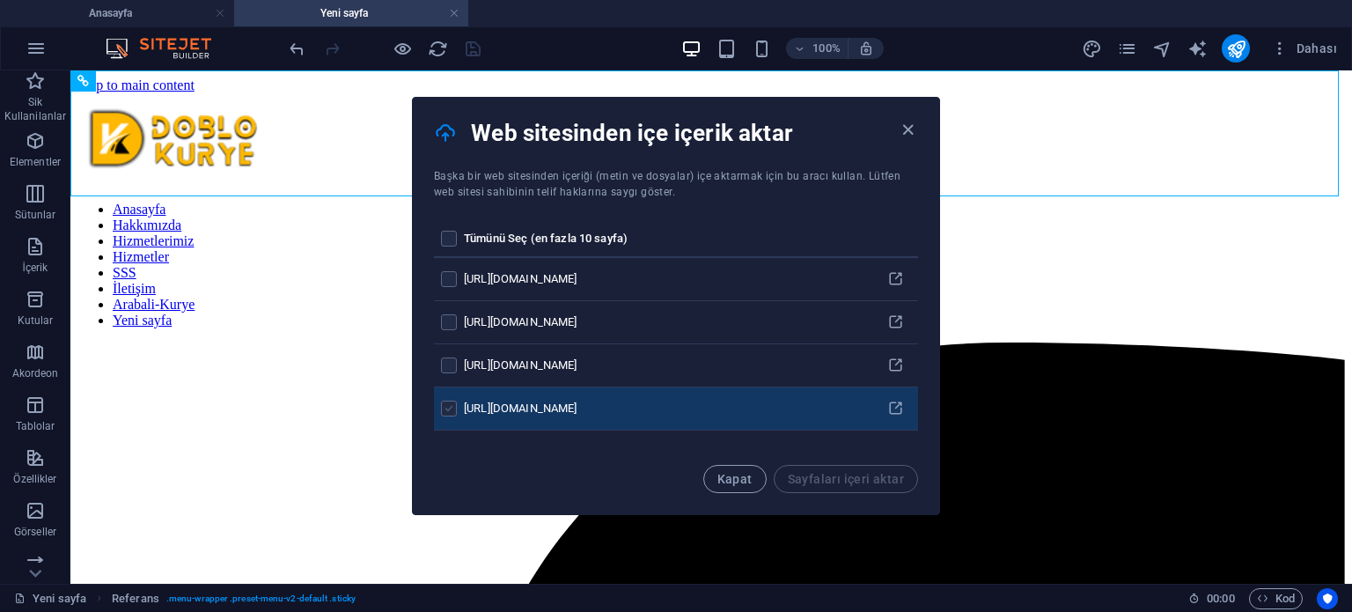
click at [444, 402] on label "pages list" at bounding box center [449, 408] width 16 height 16
click at [0, 0] on input "pages list" at bounding box center [0, 0] width 0 height 0
click at [863, 489] on button "Sayfaları içeri aktar" at bounding box center [846, 479] width 144 height 28
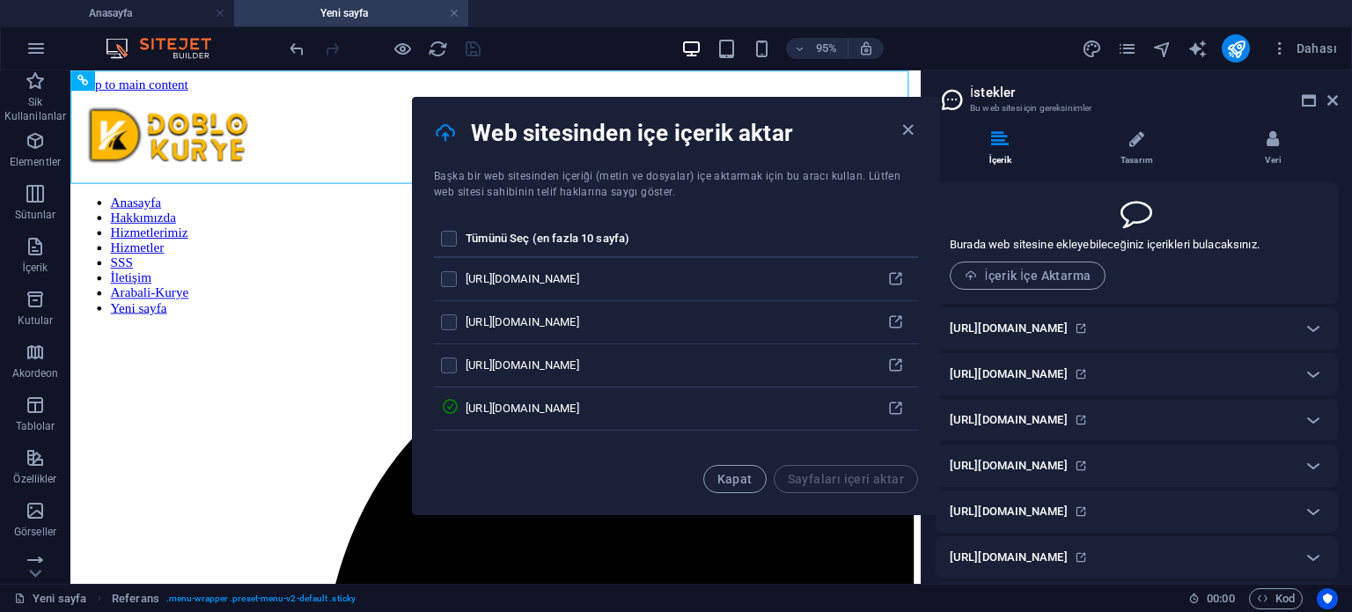
scroll to position [7370, 0]
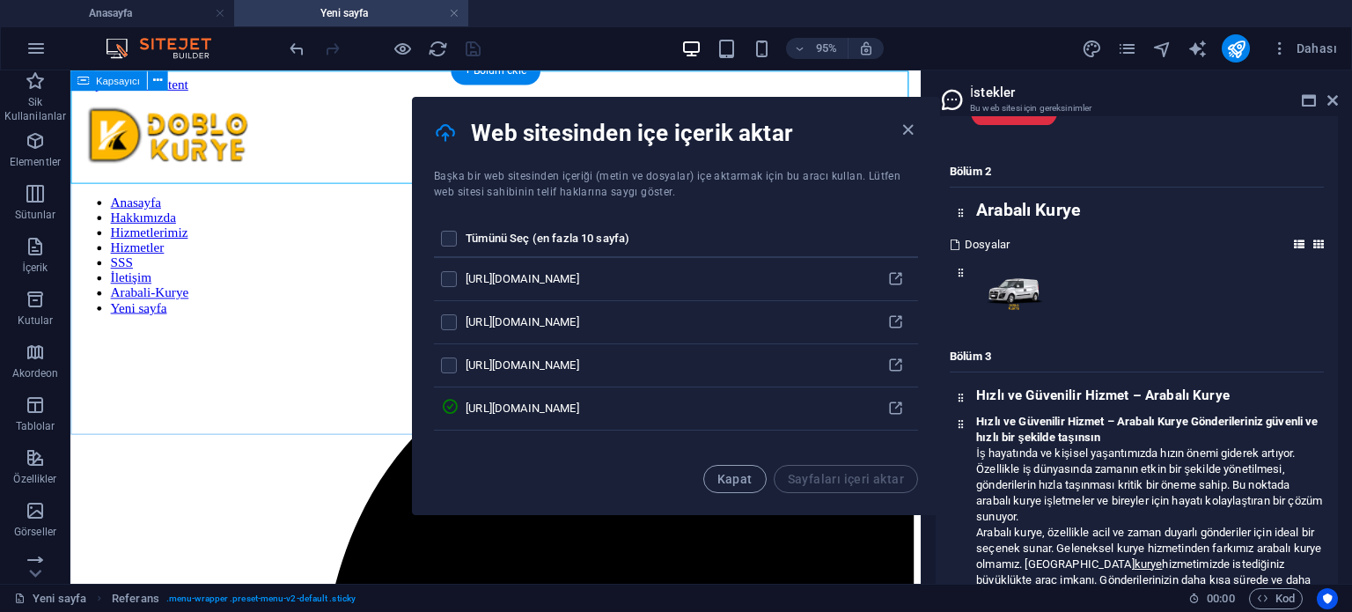
click at [1320, 143] on div "İçerik Tasarım Veri Burada web sitesine ekleyebileceğiniz içerikleri bulacaksın…" at bounding box center [1137, 349] width 430 height 467
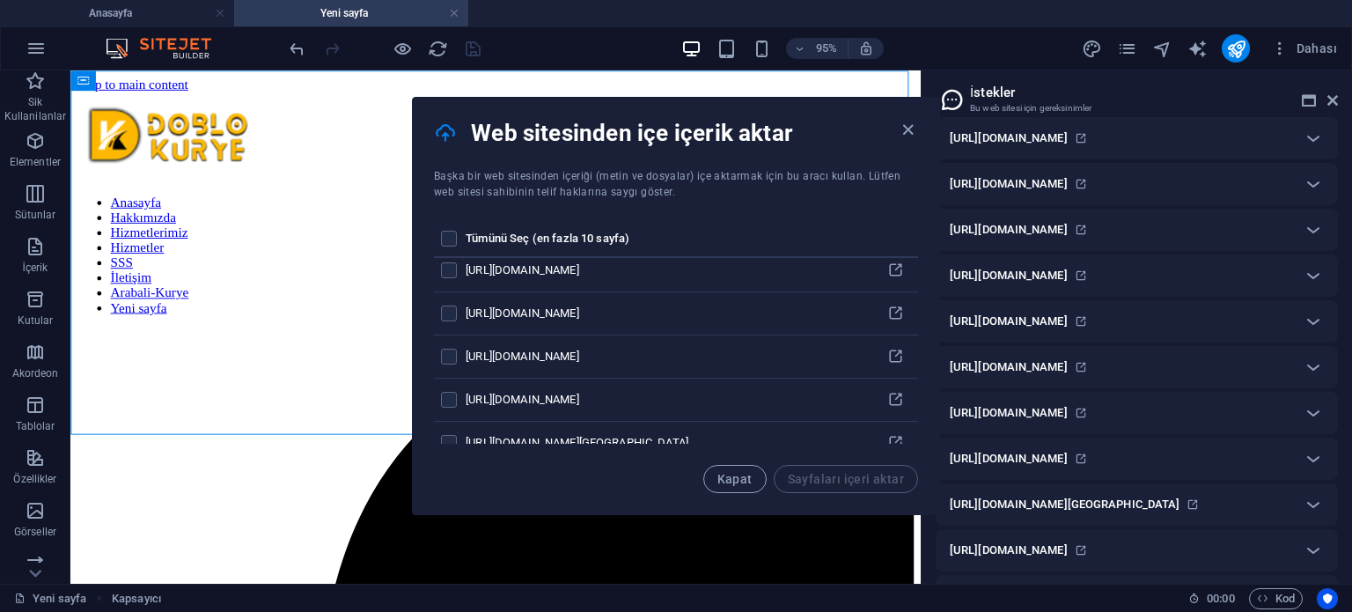
scroll to position [0, 0]
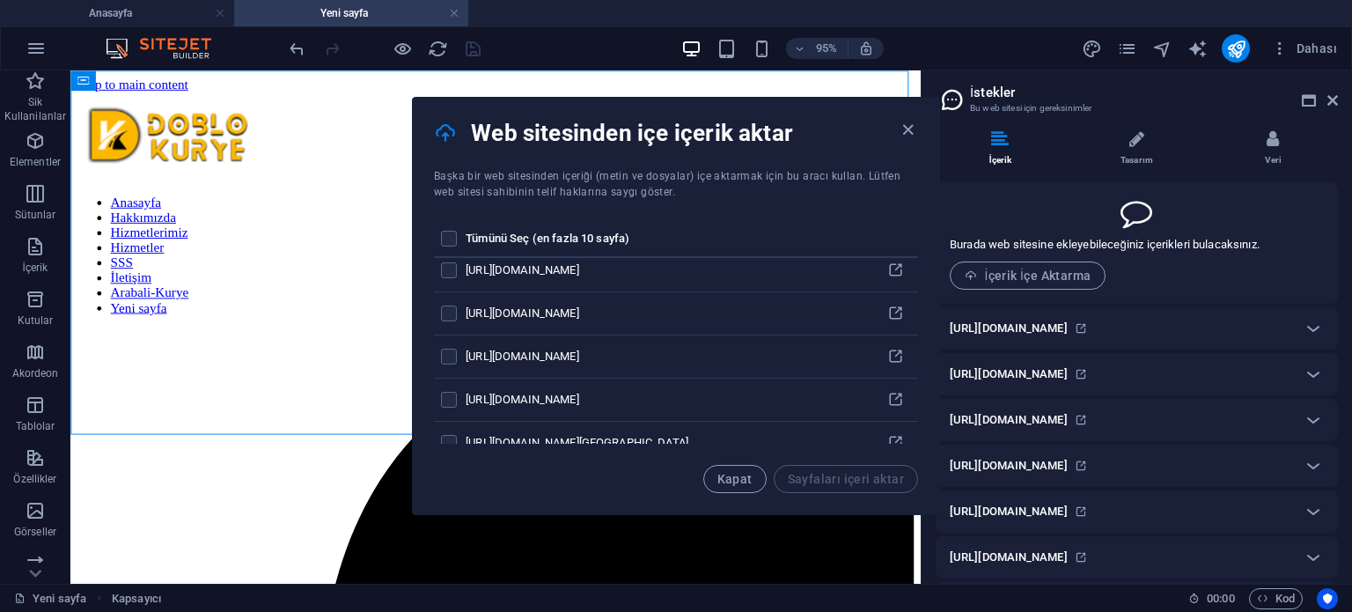
click at [1019, 276] on span "İçerik İçe Aktarma" at bounding box center [1028, 275] width 126 height 14
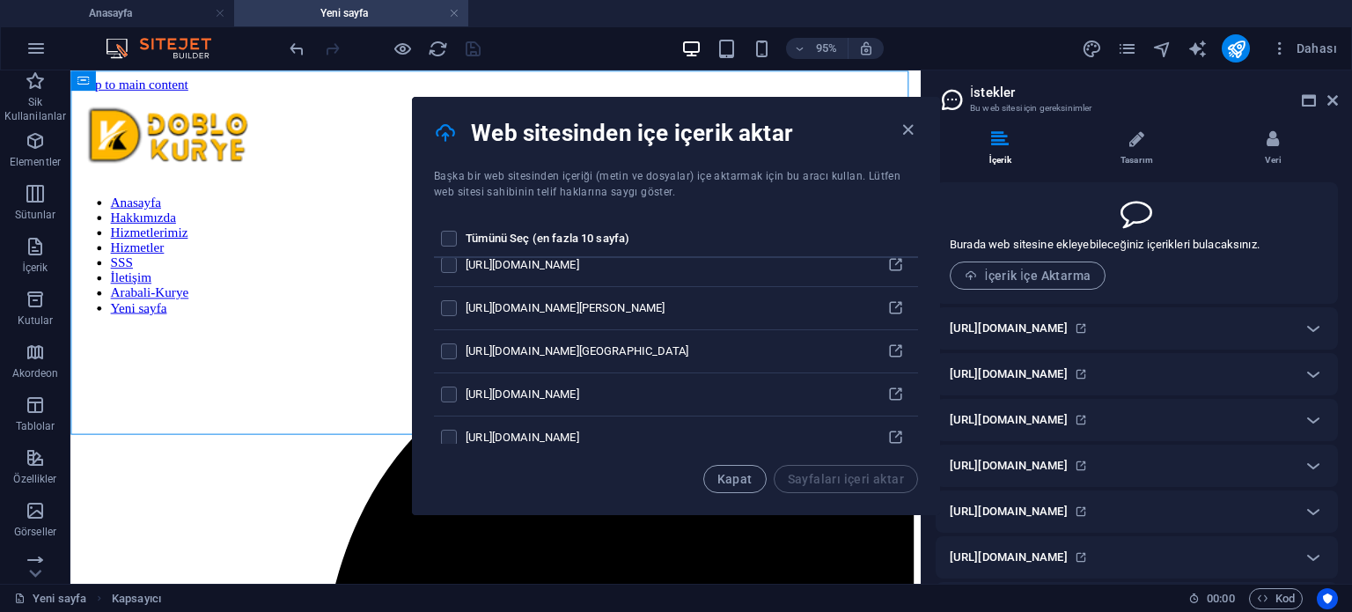
scroll to position [1320, 0]
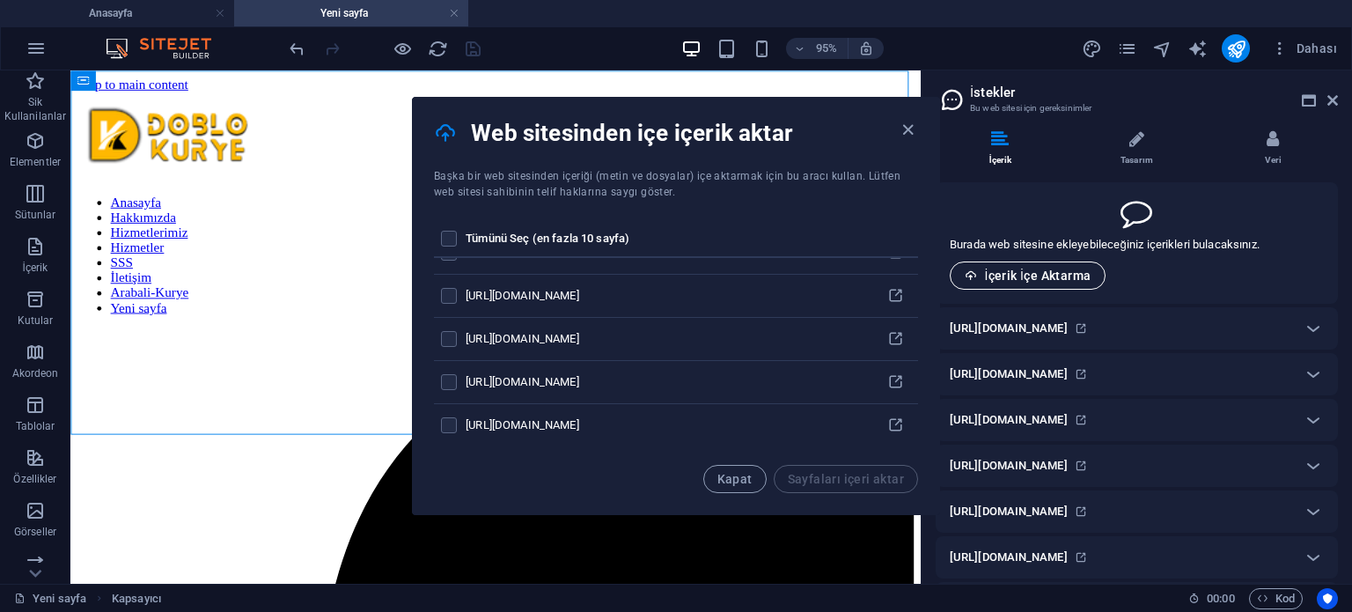
click at [1034, 280] on span "İçerik İçe Aktarma" at bounding box center [1028, 275] width 126 height 14
